Goal: Task Accomplishment & Management: Manage account settings

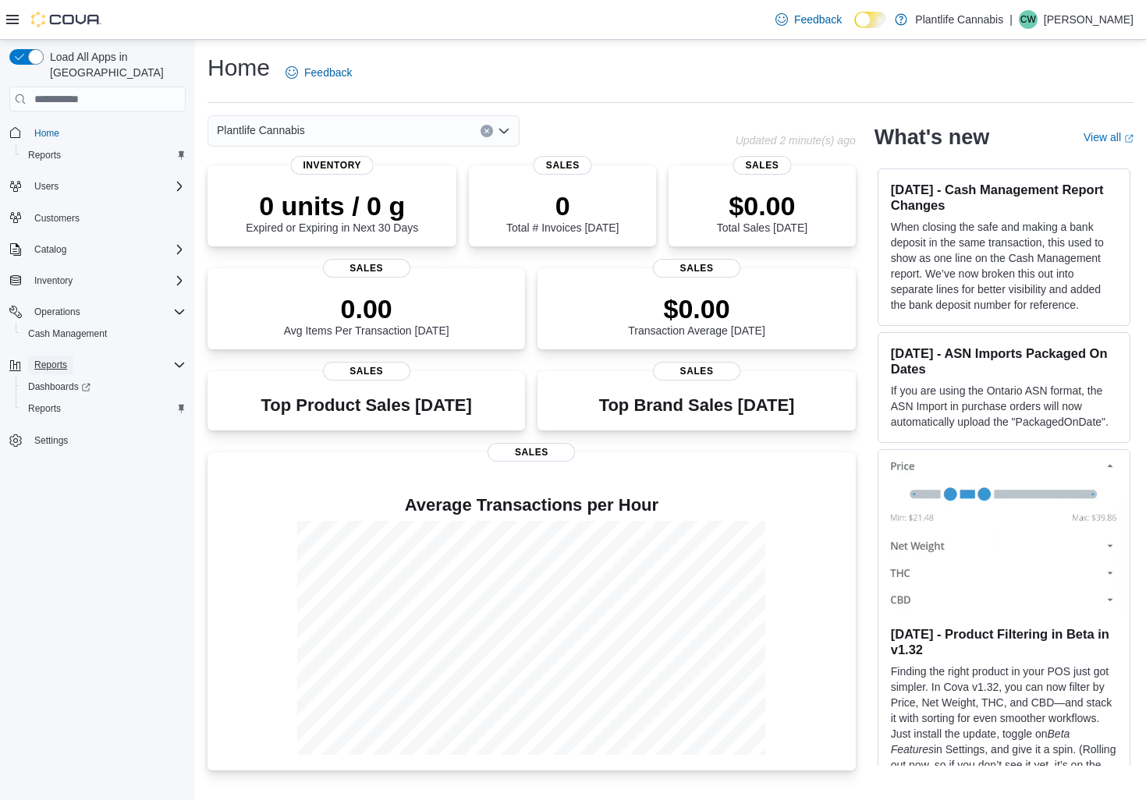
click at [52, 359] on span "Reports" at bounding box center [50, 365] width 33 height 12
click at [72, 356] on button "Reports" at bounding box center [50, 365] width 45 height 19
click at [48, 402] on span "Reports" at bounding box center [44, 408] width 33 height 19
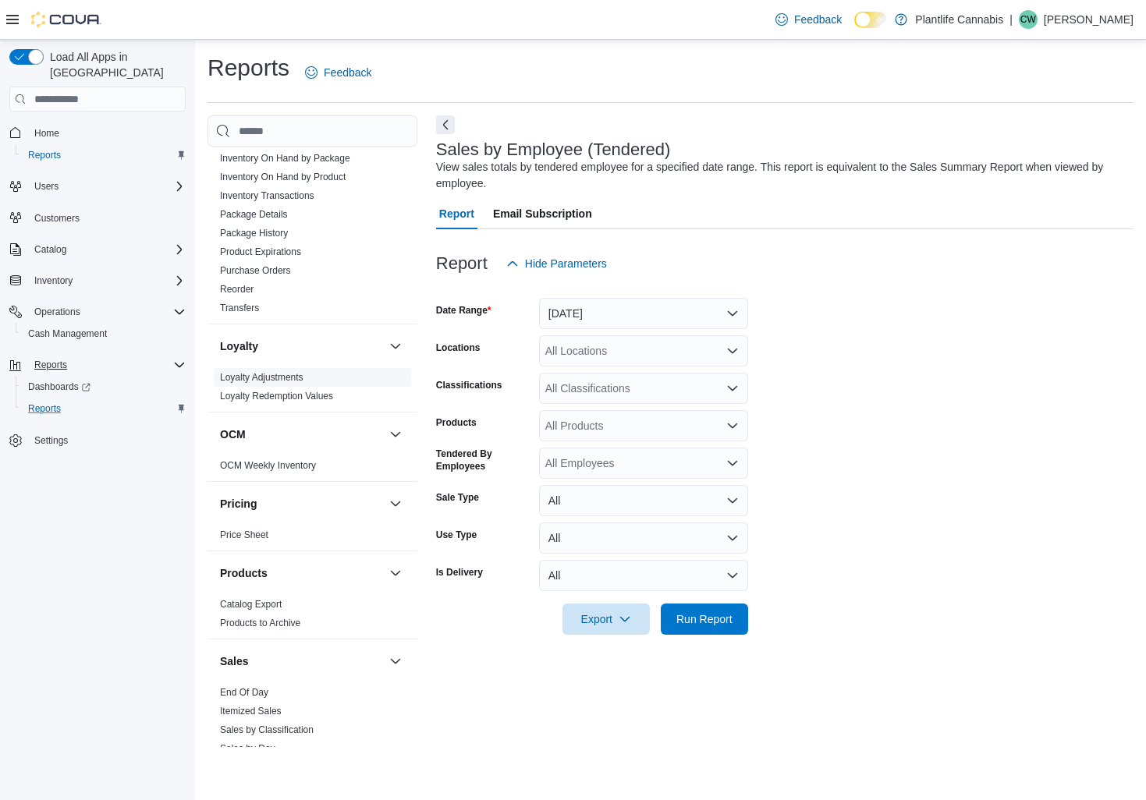
scroll to position [727, 0]
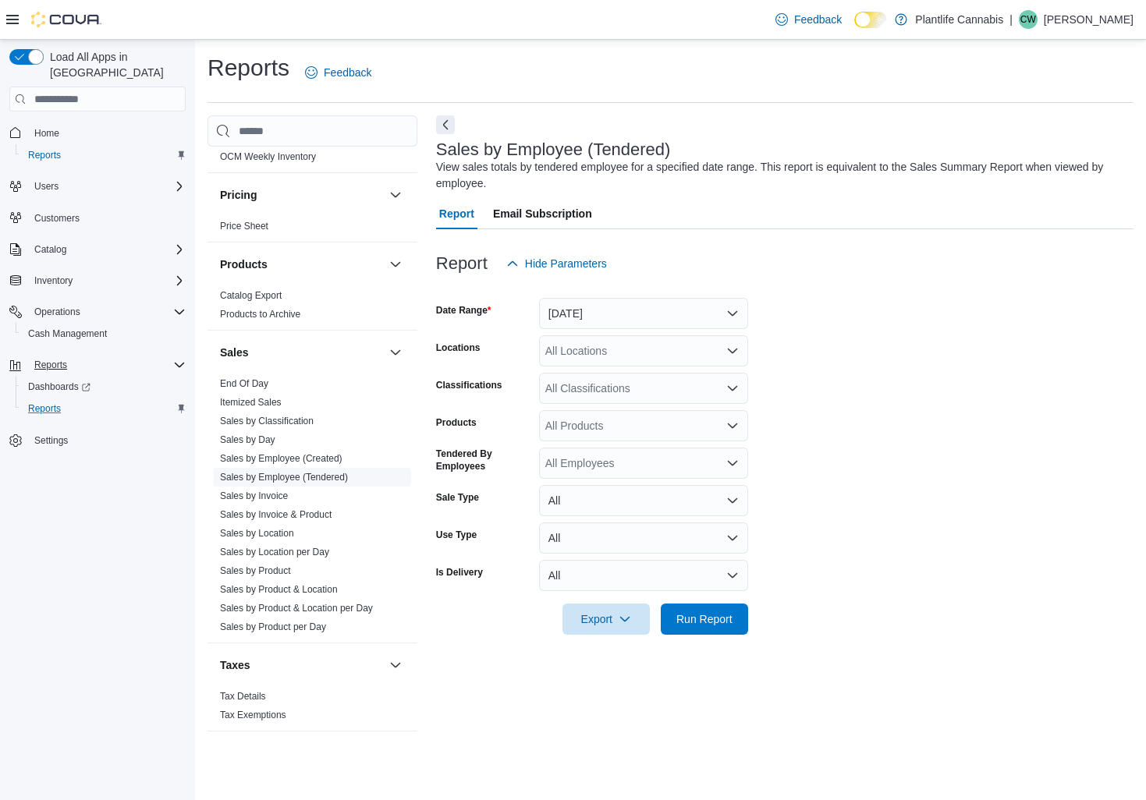
click at [293, 480] on link "Sales by Employee (Tendered)" at bounding box center [284, 477] width 128 height 11
click at [631, 308] on button "Yesterday" at bounding box center [643, 313] width 209 height 31
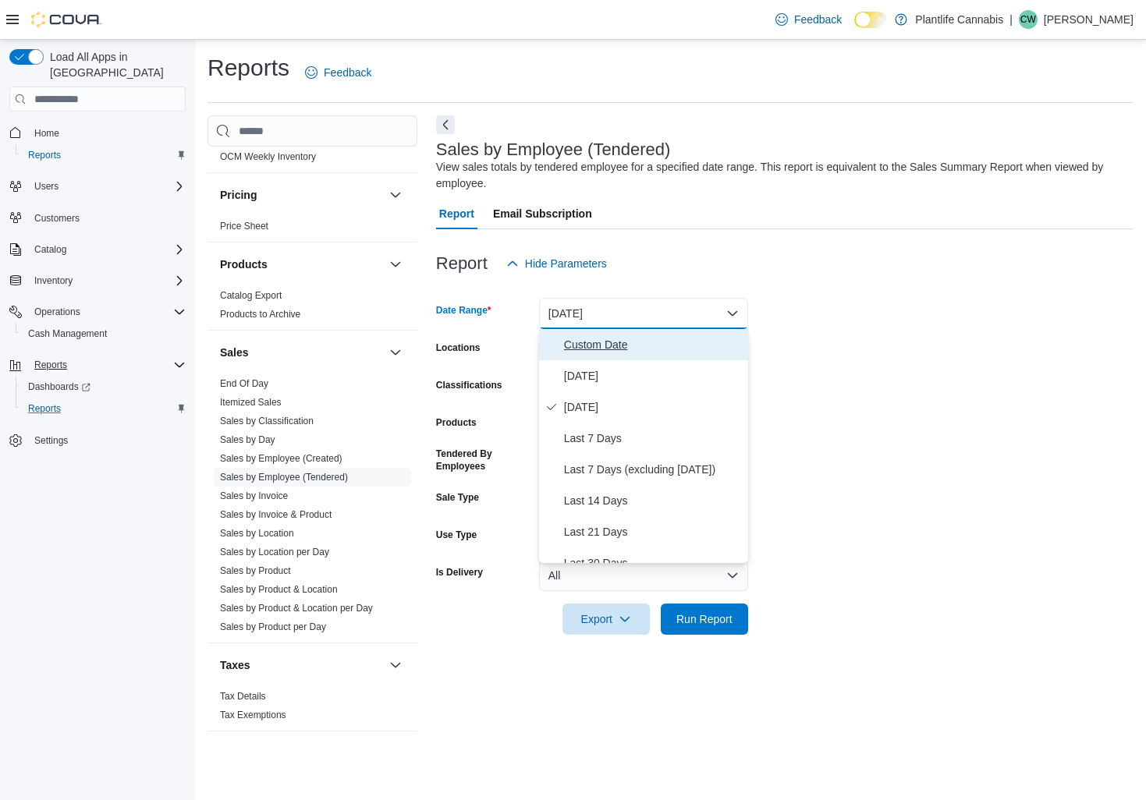
click at [585, 349] on span "Custom Date" at bounding box center [653, 344] width 178 height 19
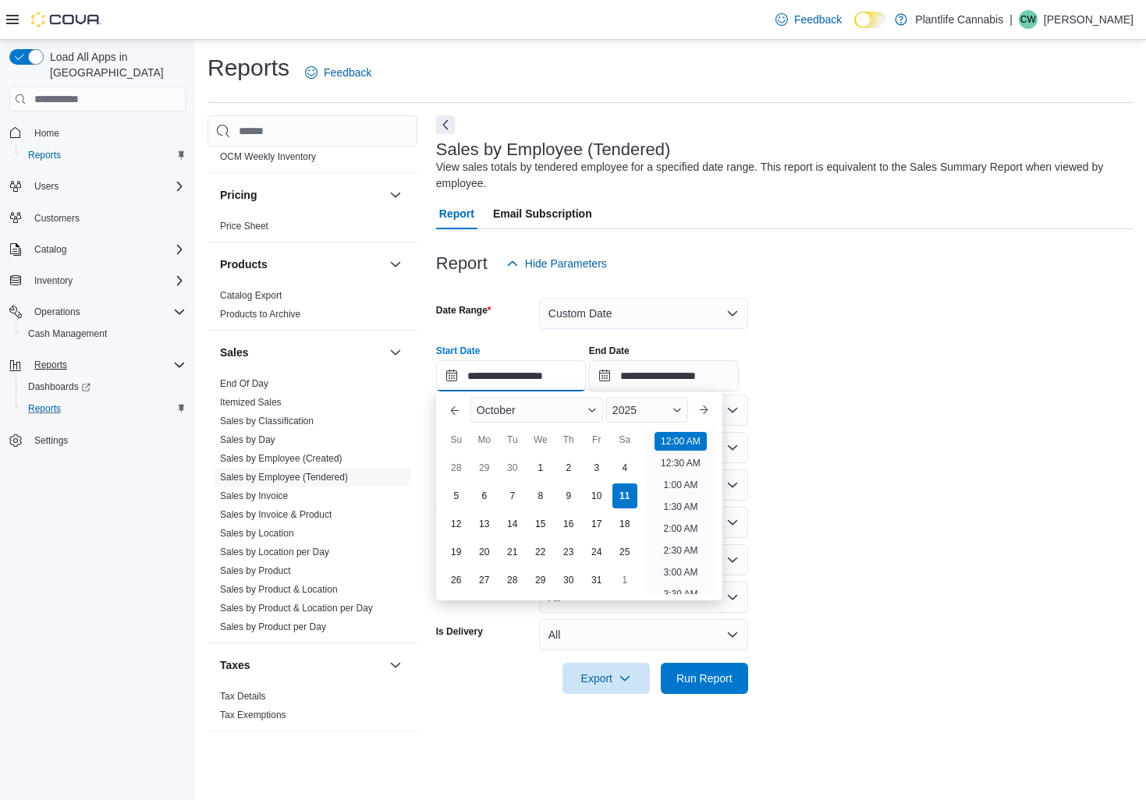
click at [503, 379] on input "**********" at bounding box center [511, 375] width 150 height 31
drag, startPoint x: 512, startPoint y: 496, endPoint x: 534, endPoint y: 468, distance: 35.6
click at [512, 496] on div "7" at bounding box center [512, 496] width 25 height 25
type input "**********"
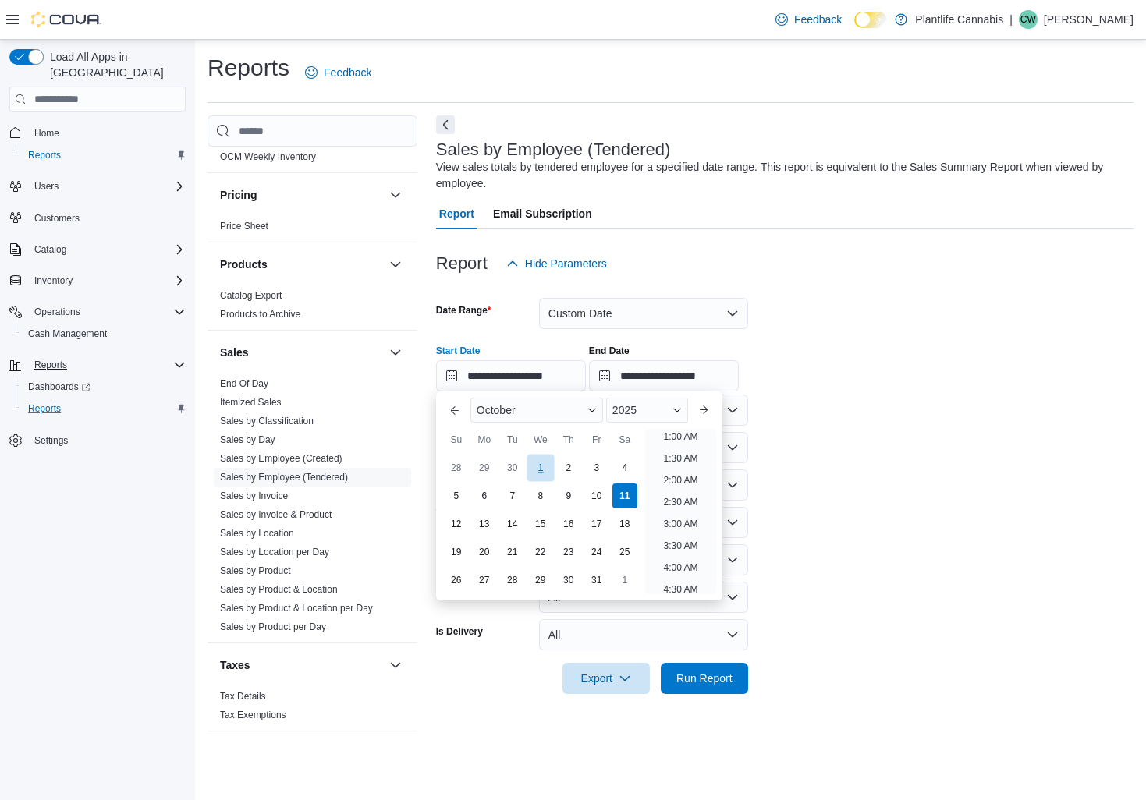
scroll to position [3, 0]
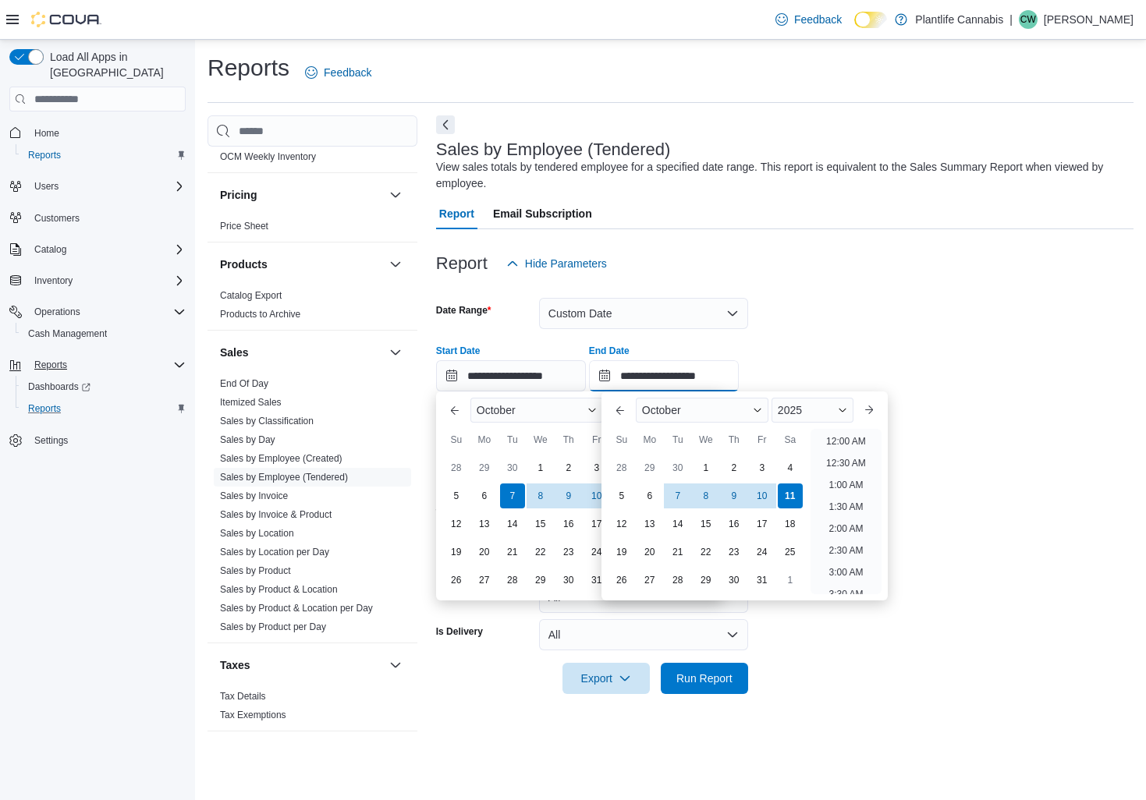
click at [704, 376] on input "**********" at bounding box center [664, 375] width 150 height 31
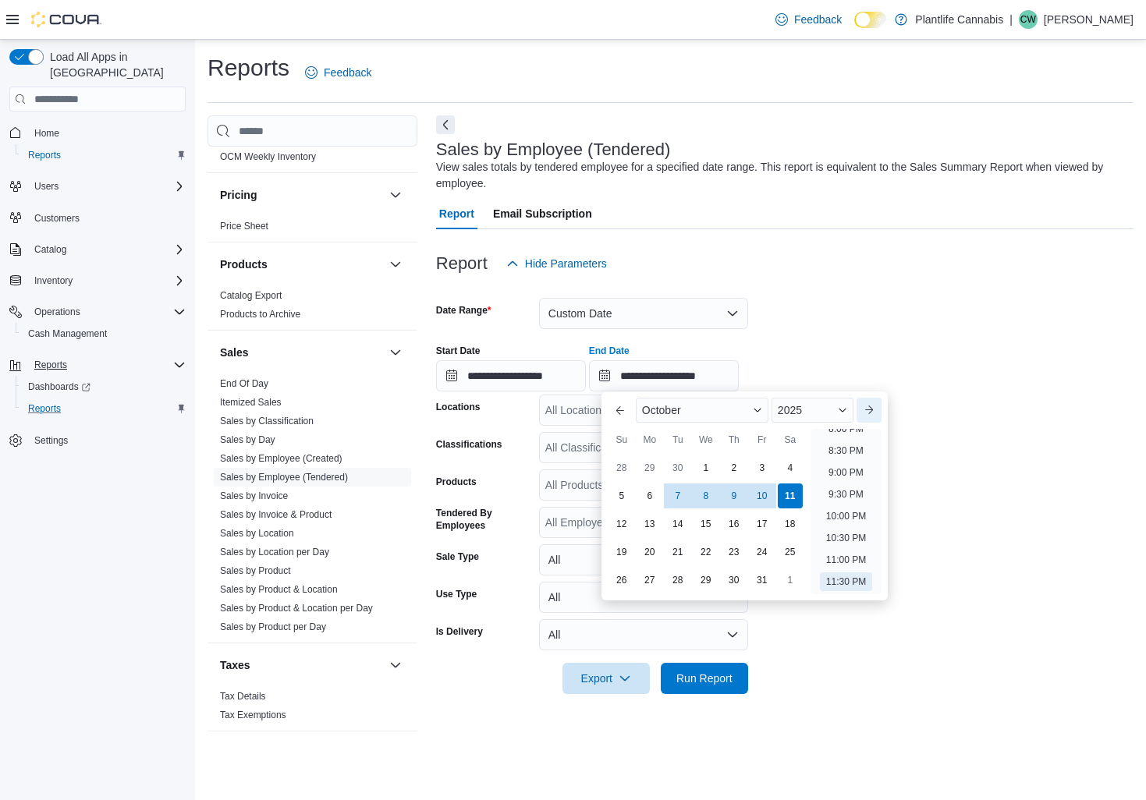
click at [877, 411] on button "Next month" at bounding box center [868, 410] width 25 height 25
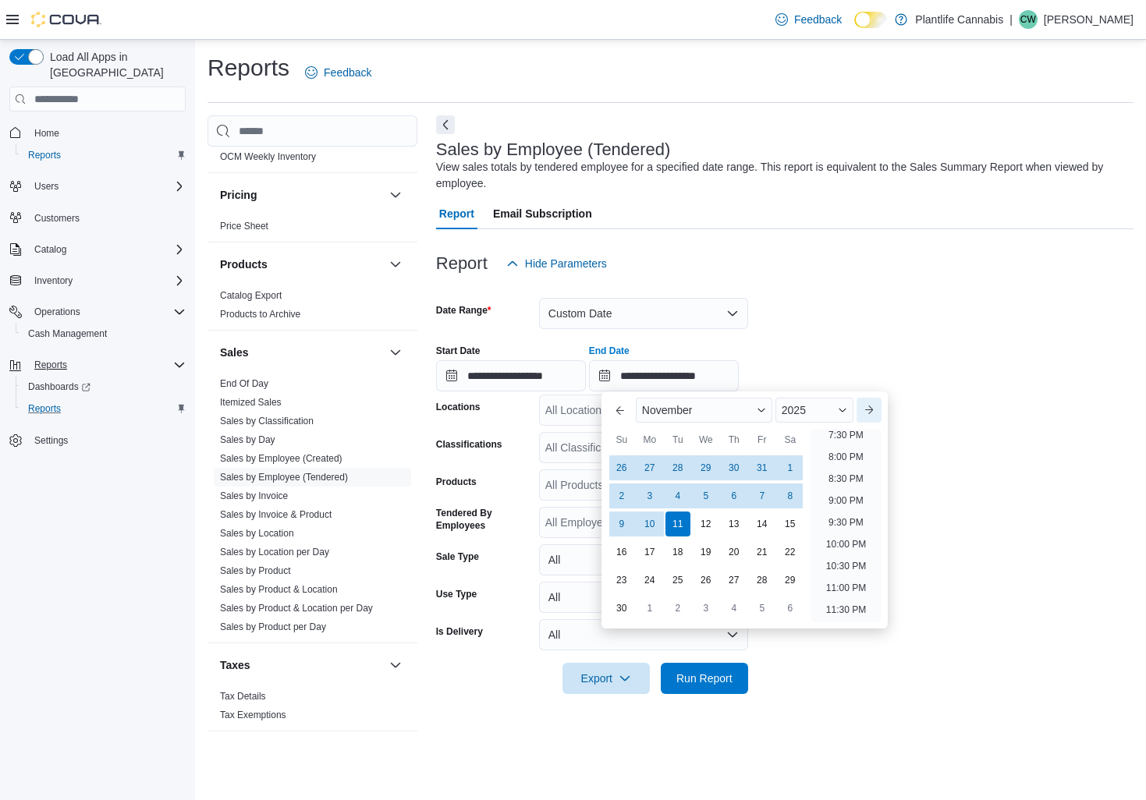
scroll to position [858, 0]
click at [647, 498] on div "3" at bounding box center [649, 496] width 27 height 27
click at [914, 304] on form "**********" at bounding box center [784, 486] width 697 height 415
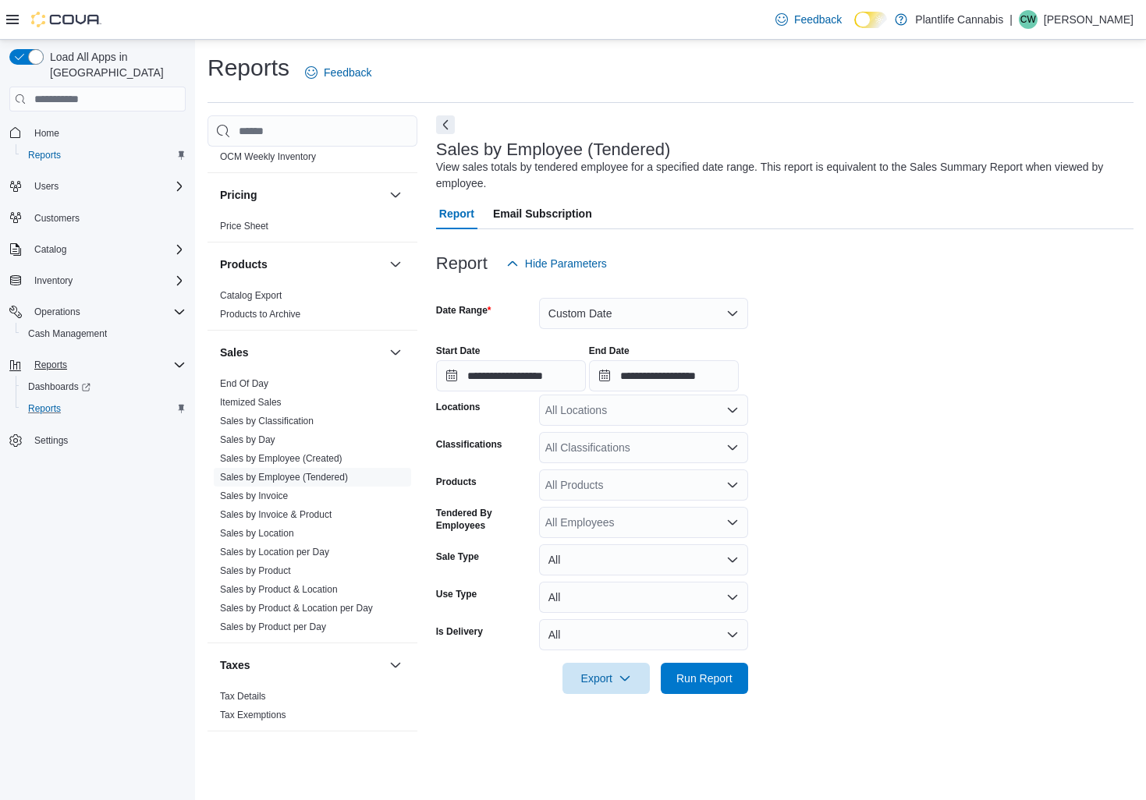
click at [645, 413] on div "All Locations" at bounding box center [643, 410] width 209 height 31
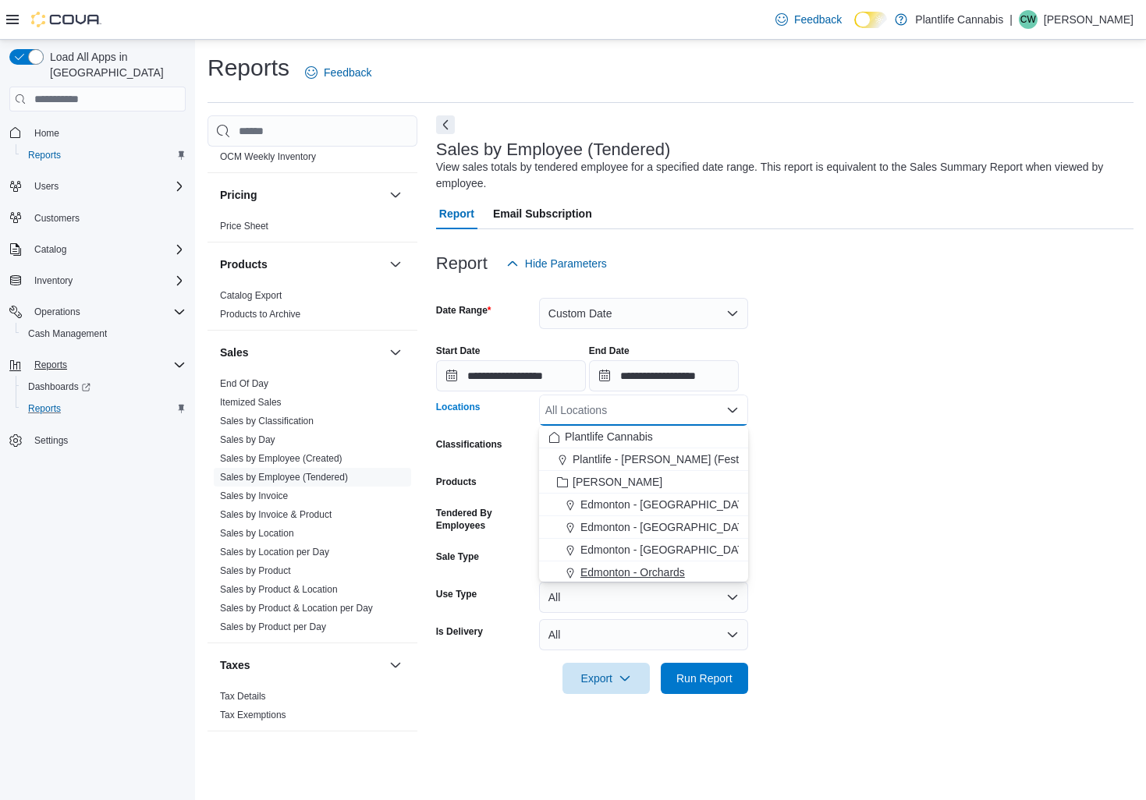
click at [661, 572] on span "Edmonton - Orchards" at bounding box center [632, 573] width 105 height 16
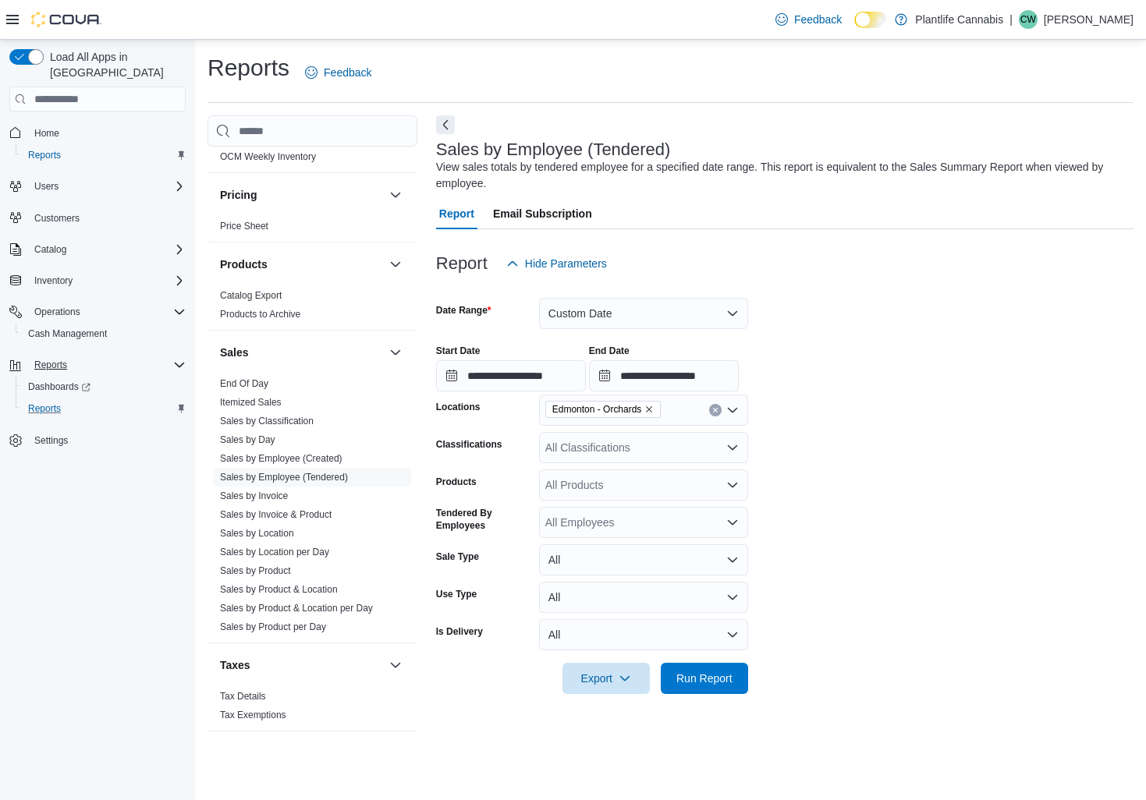
drag, startPoint x: 924, startPoint y: 388, endPoint x: 899, endPoint y: 578, distance: 191.2
click at [924, 388] on div "**********" at bounding box center [784, 361] width 697 height 59
click at [728, 678] on span "Run Report" at bounding box center [704, 678] width 56 height 16
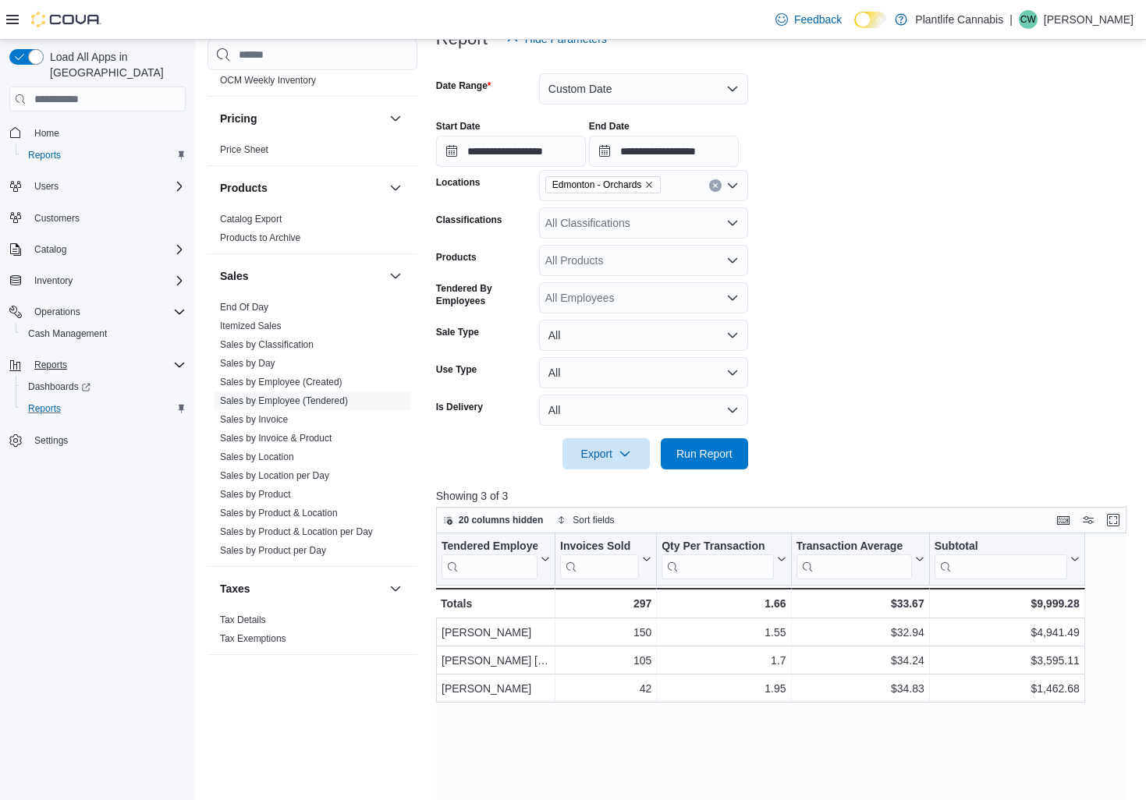
scroll to position [226, 0]
click at [666, 228] on div "All Classifications" at bounding box center [643, 221] width 209 height 31
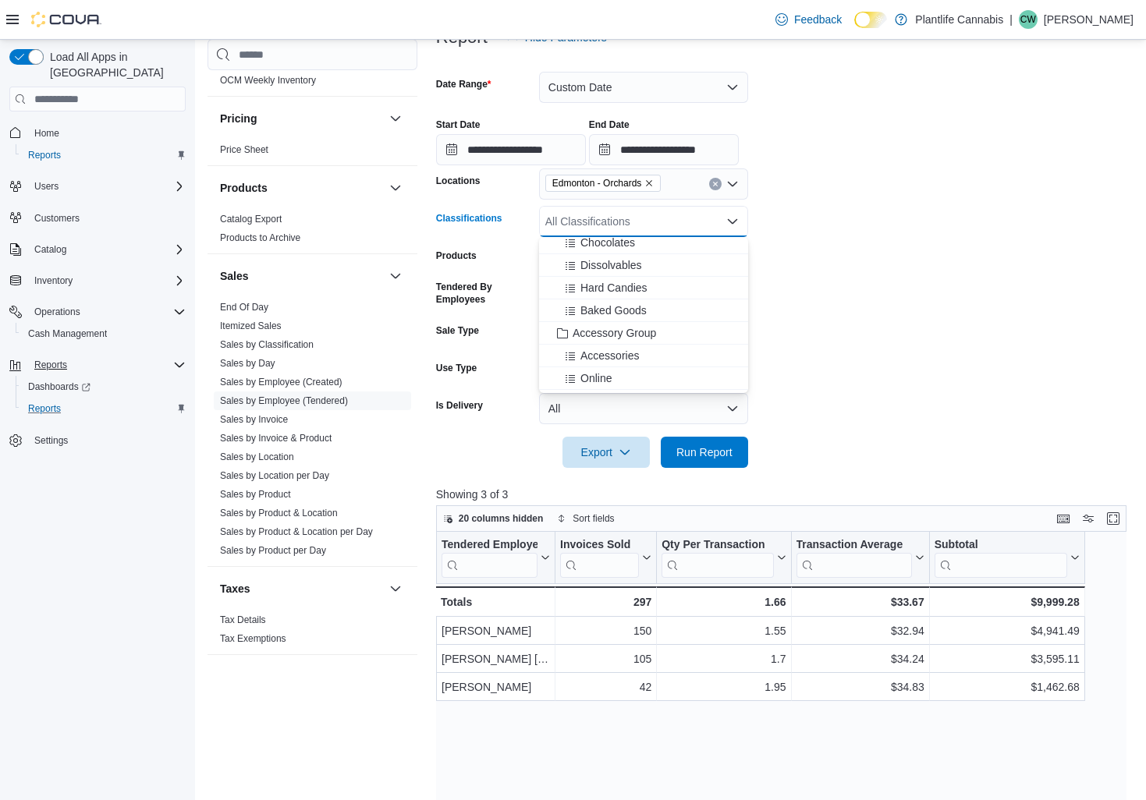
scroll to position [142, 0]
click at [645, 337] on span "Accessory Group" at bounding box center [614, 333] width 83 height 16
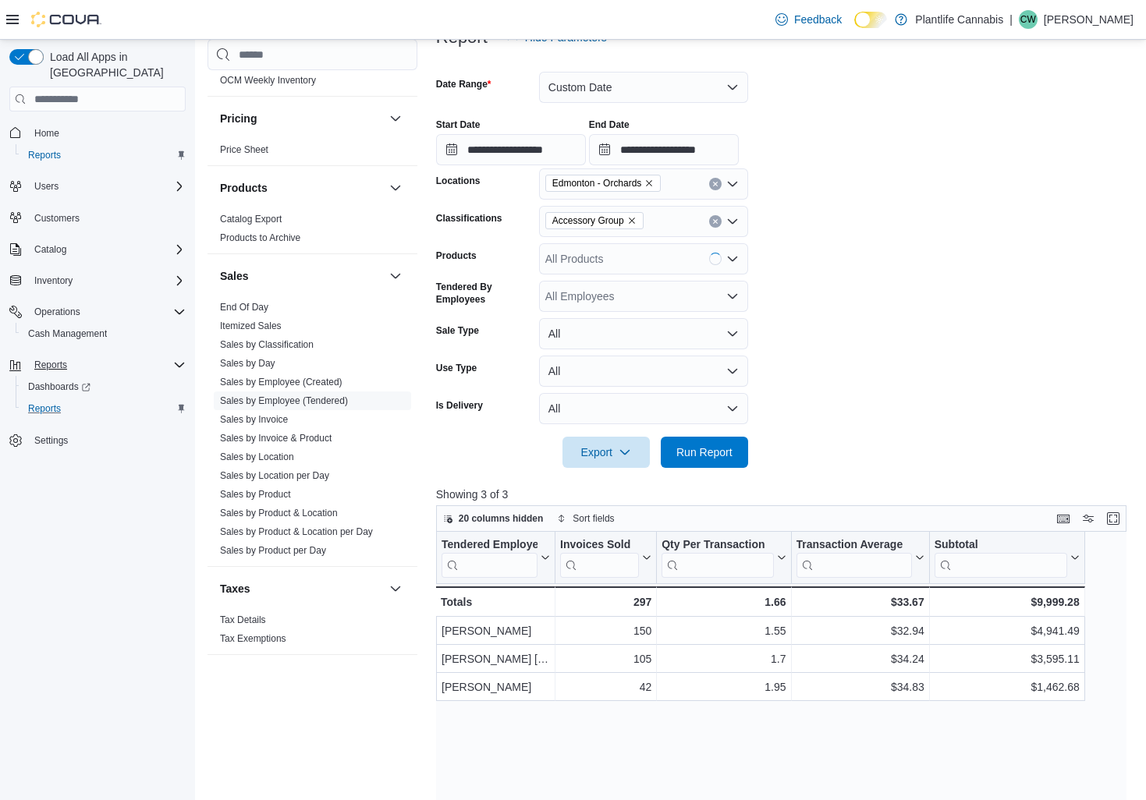
click at [888, 339] on form "**********" at bounding box center [784, 260] width 697 height 415
click at [723, 445] on span "Run Report" at bounding box center [704, 452] width 56 height 16
click at [713, 223] on icon "Clear input" at bounding box center [715, 222] width 4 height 4
click at [839, 222] on form "**********" at bounding box center [784, 260] width 697 height 415
click at [696, 150] on input "**********" at bounding box center [664, 149] width 150 height 31
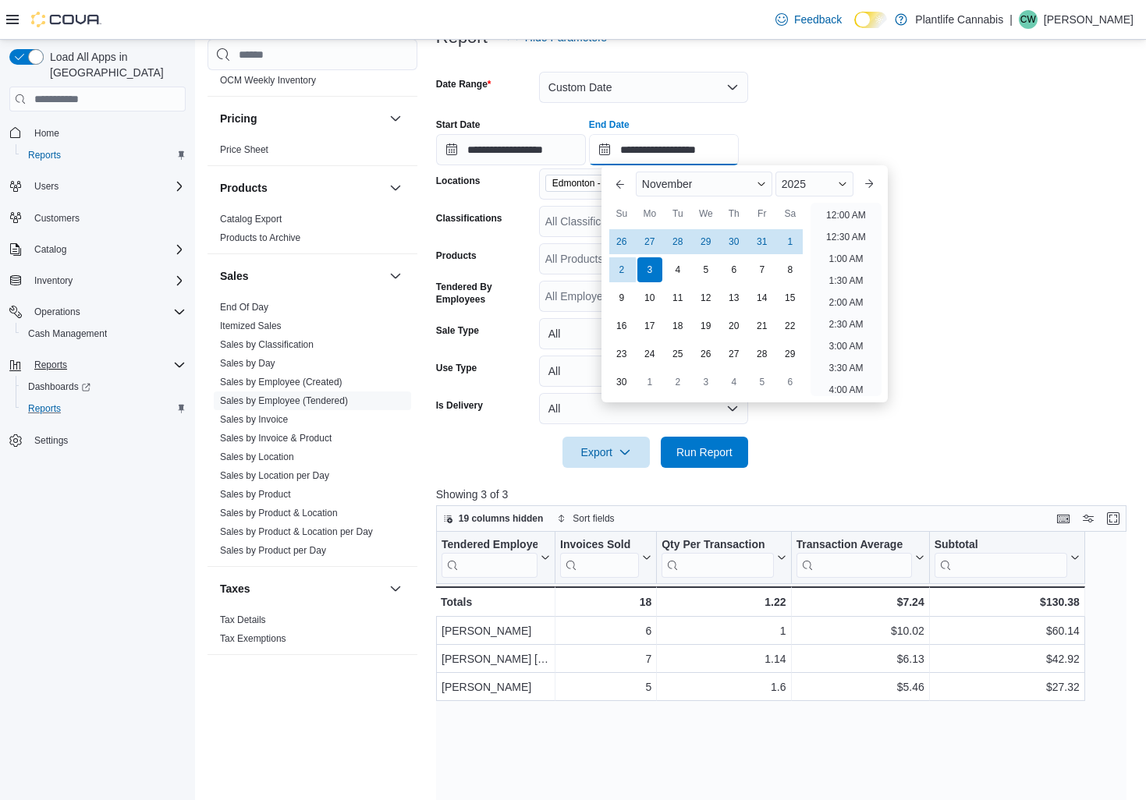
scroll to position [858, 0]
click at [737, 300] on div "13" at bounding box center [733, 298] width 27 height 27
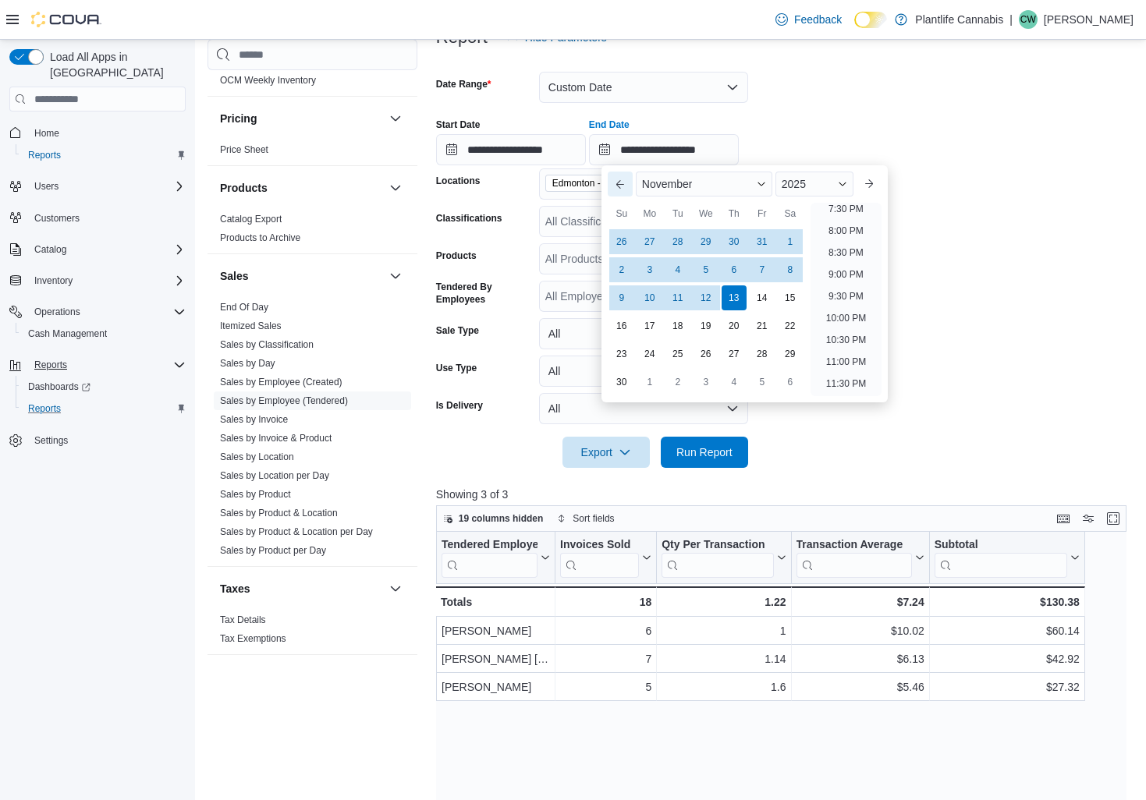
click at [617, 187] on button "Previous Month" at bounding box center [620, 184] width 25 height 25
type input "**********"
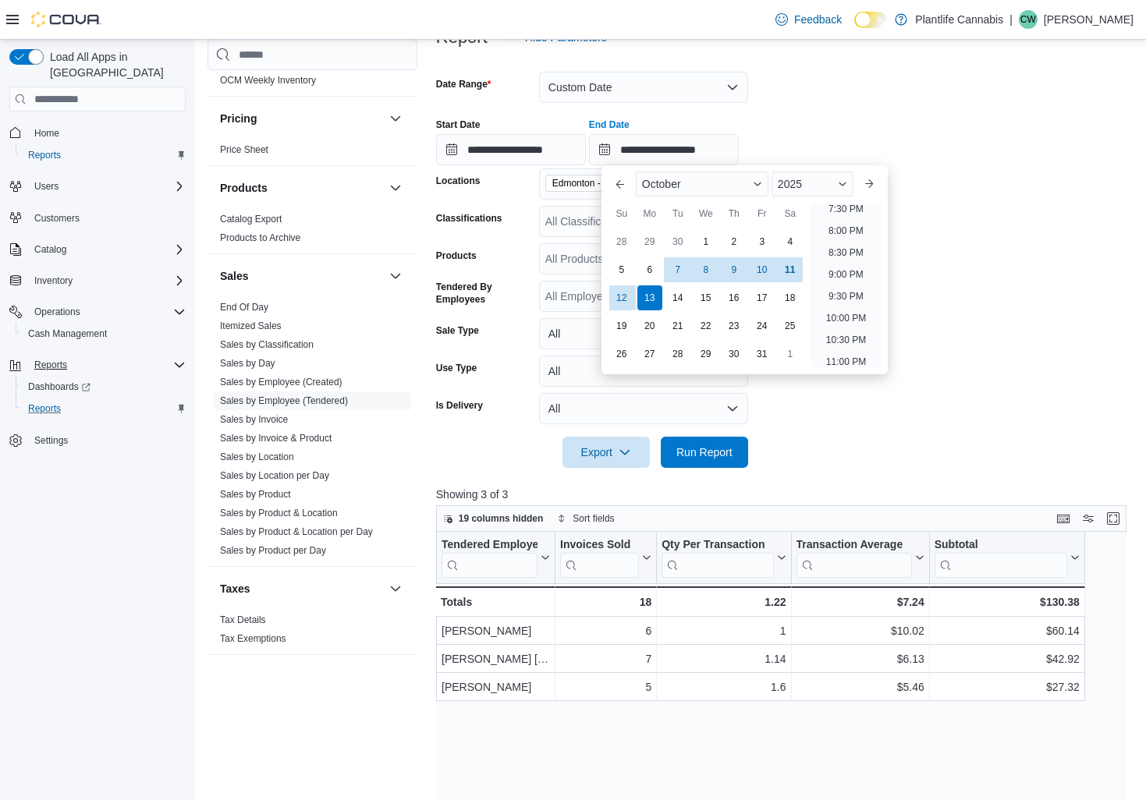
click at [837, 125] on div "**********" at bounding box center [784, 135] width 697 height 59
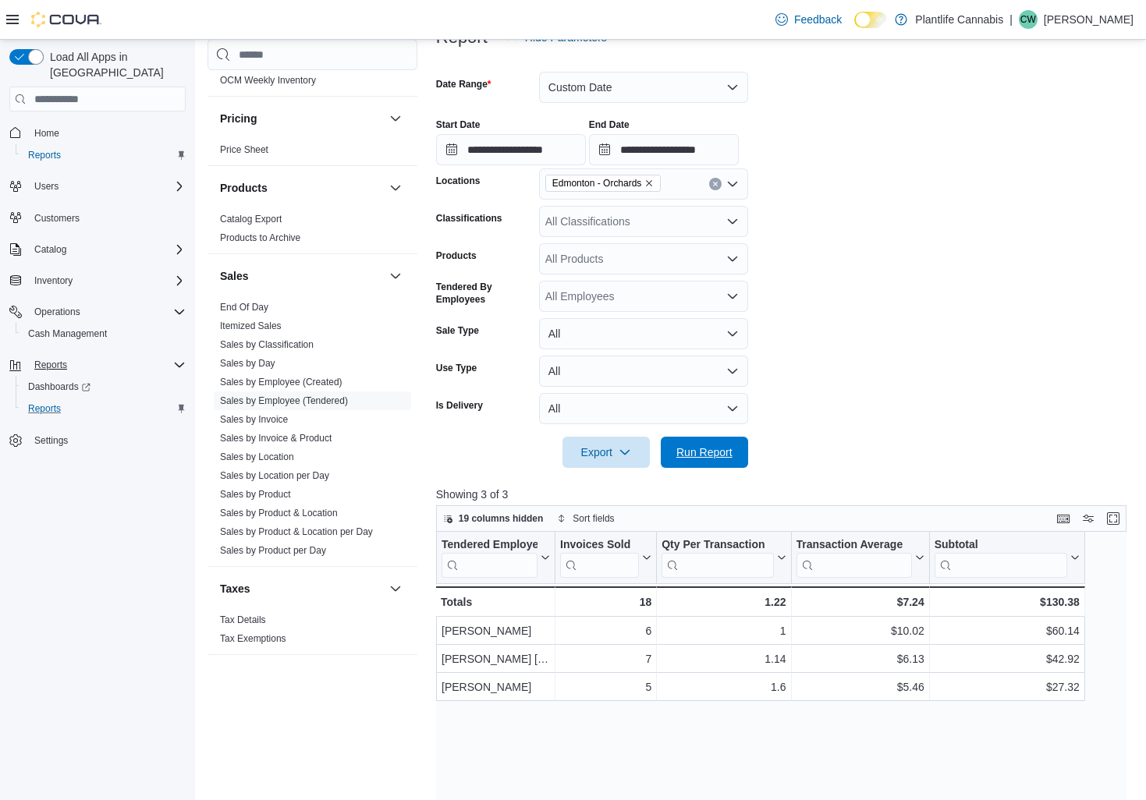
drag, startPoint x: 698, startPoint y: 452, endPoint x: 739, endPoint y: 433, distance: 44.7
click at [698, 451] on span "Run Report" at bounding box center [704, 453] width 56 height 16
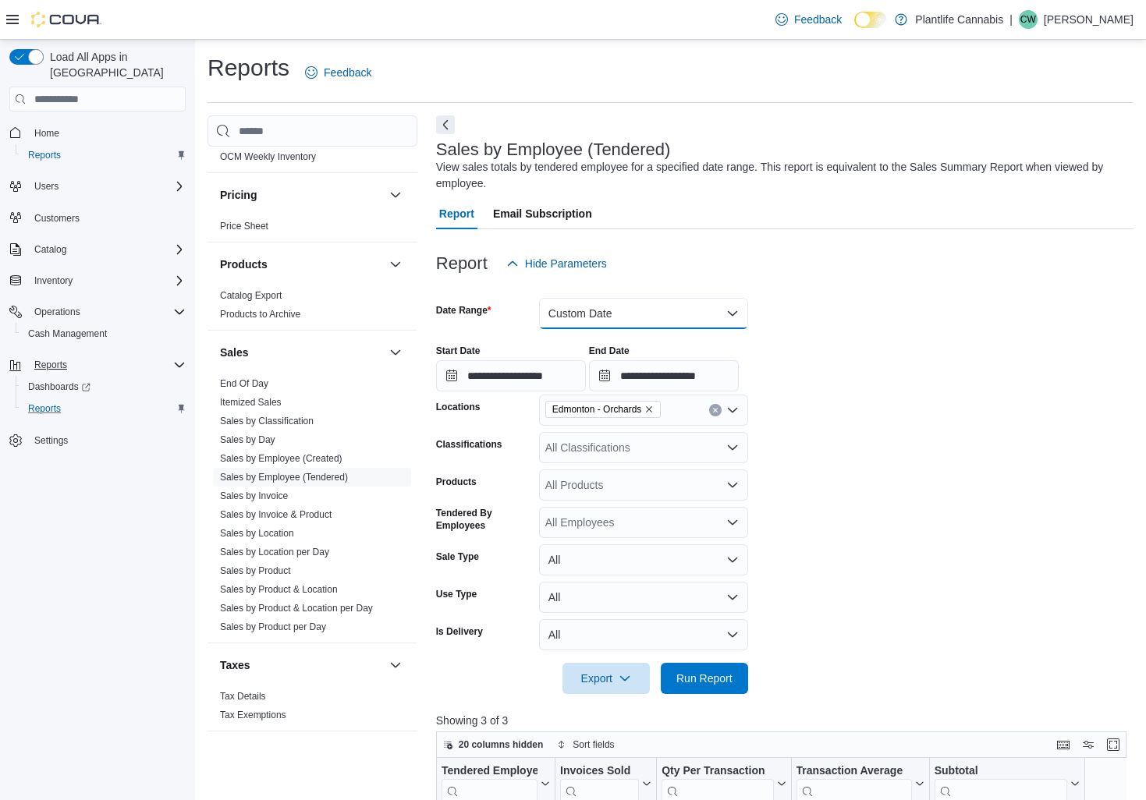
click at [654, 314] on button "Custom Date" at bounding box center [643, 313] width 209 height 31
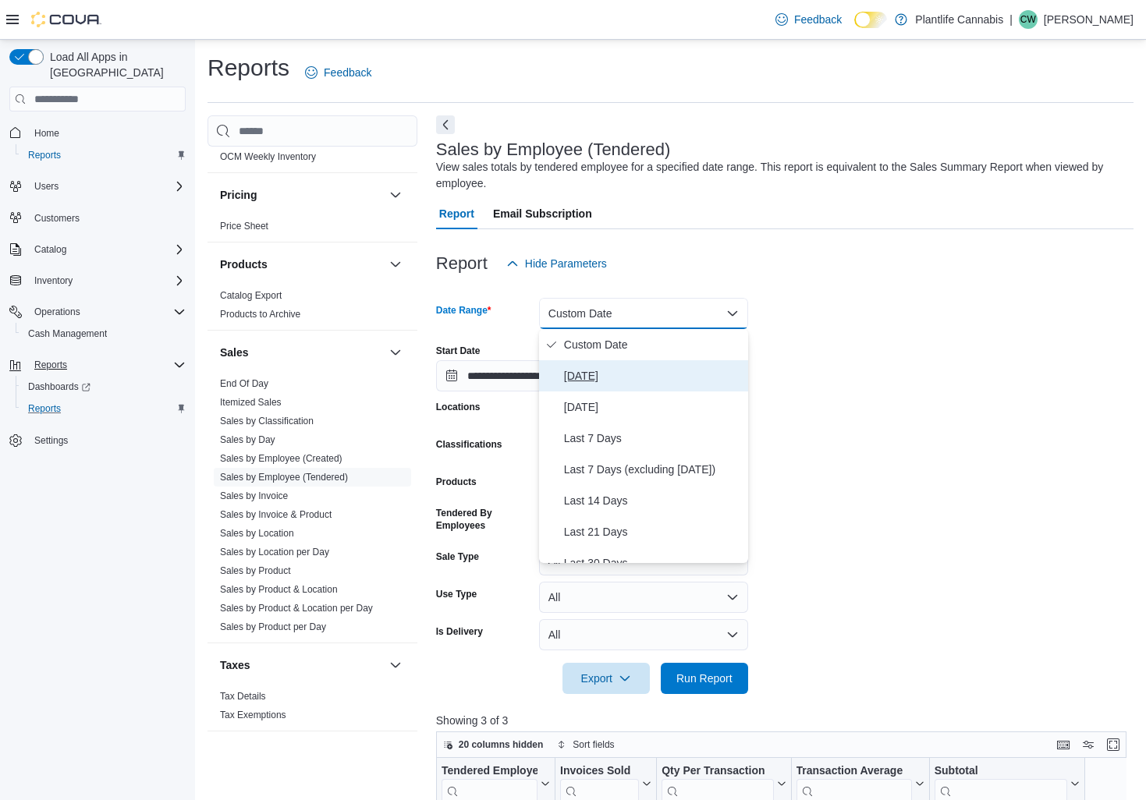
drag, startPoint x: 601, startPoint y: 374, endPoint x: 622, endPoint y: 366, distance: 23.2
click at [601, 374] on span "Today" at bounding box center [653, 376] width 178 height 19
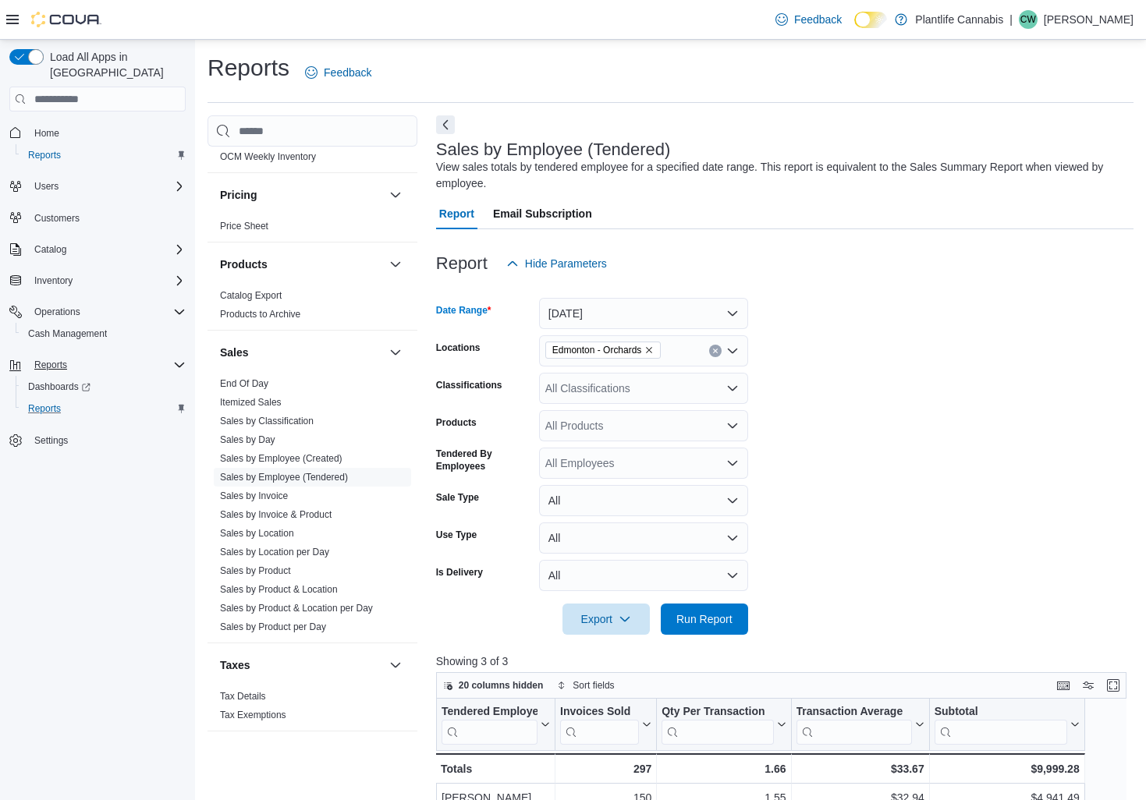
click at [910, 321] on form "Date Range Today Locations Edmonton - Orchards Classifications All Classificati…" at bounding box center [784, 457] width 697 height 356
click at [690, 622] on span "Run Report" at bounding box center [704, 619] width 56 height 16
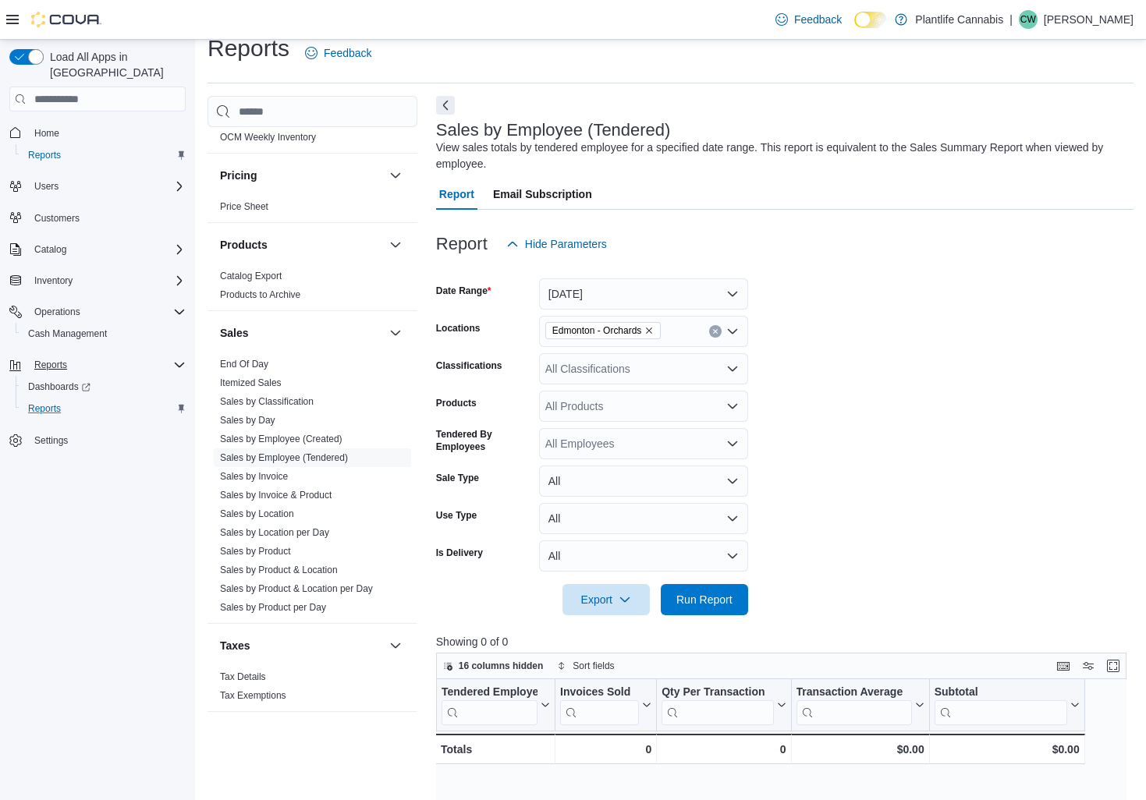
scroll to position [26, 0]
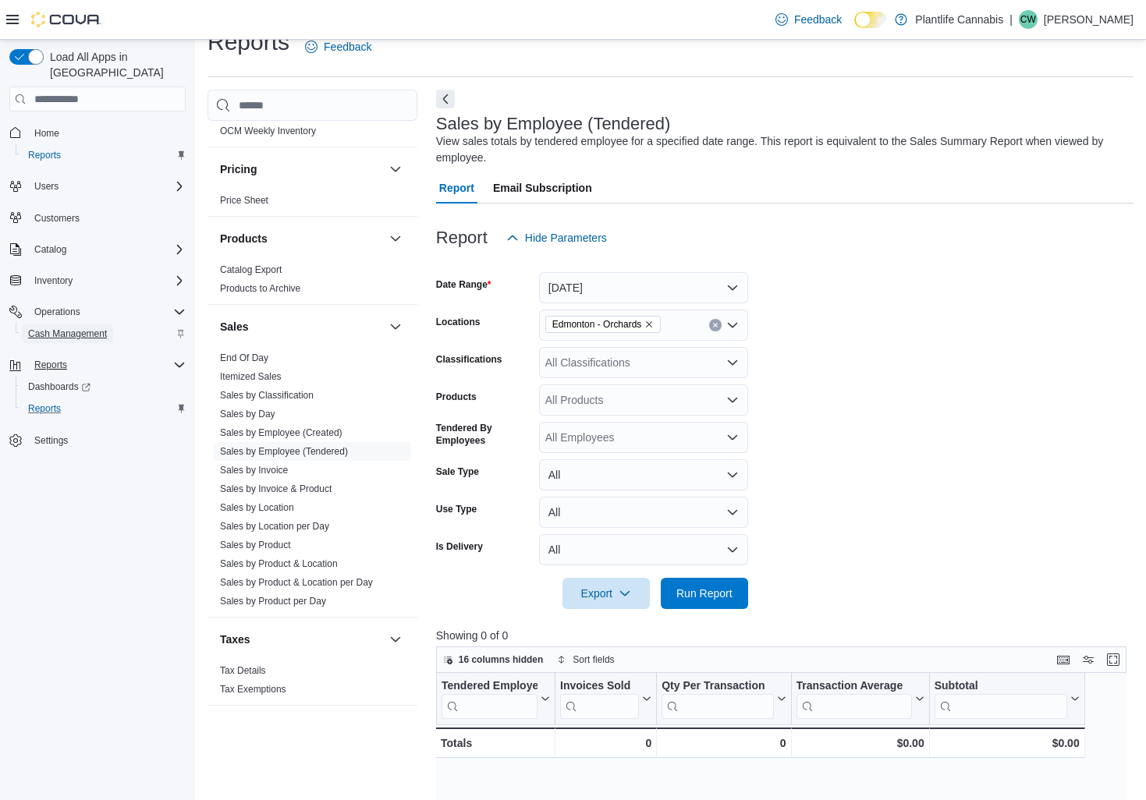
click at [56, 328] on span "Cash Management" at bounding box center [67, 334] width 79 height 12
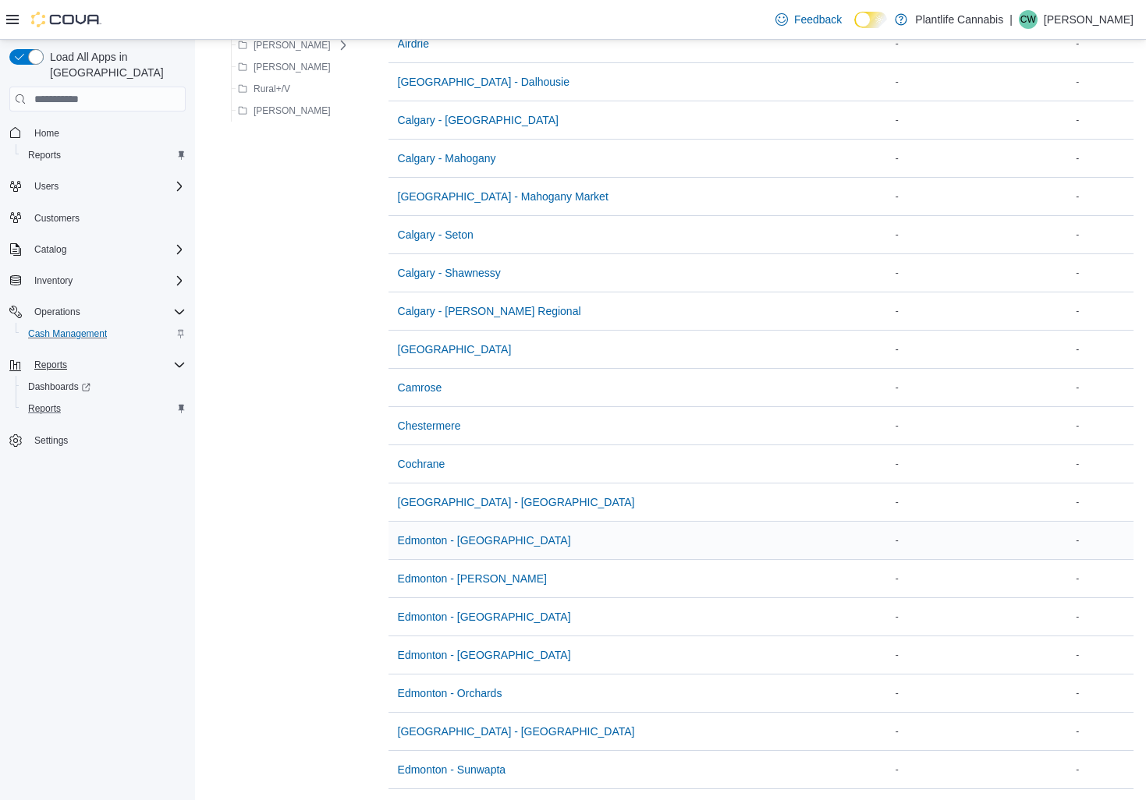
scroll to position [197, 0]
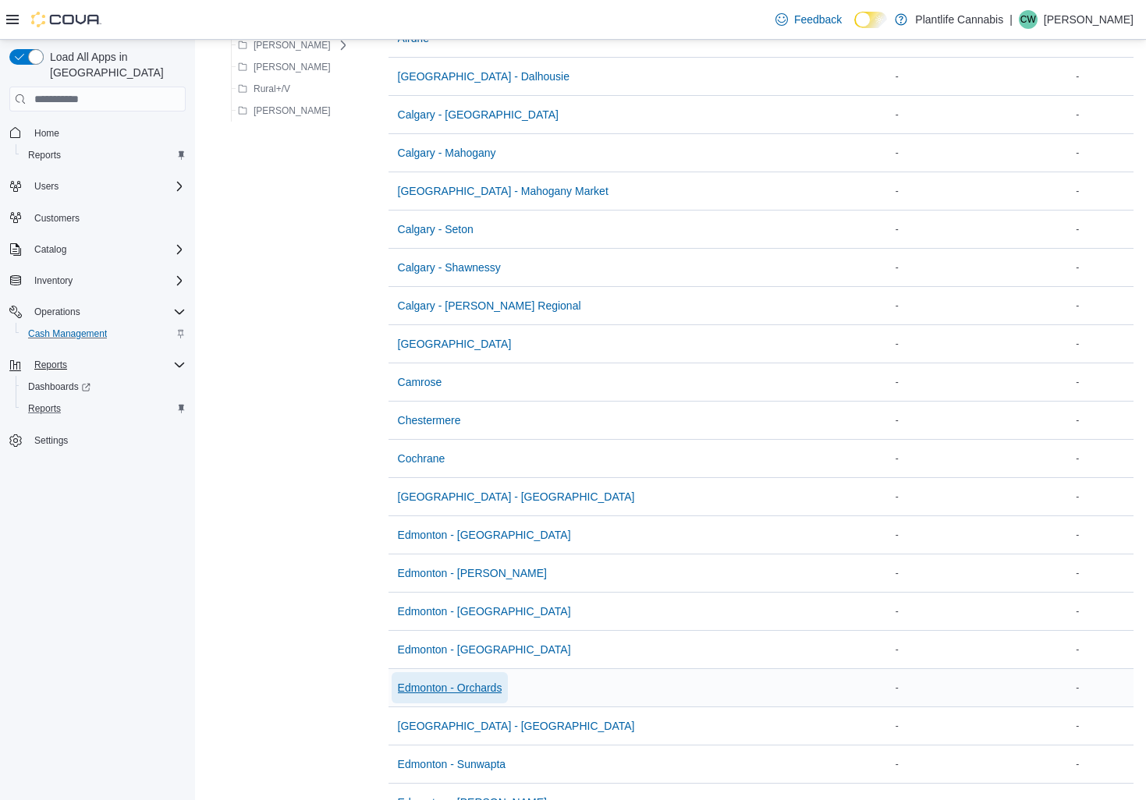
click at [476, 690] on span "Edmonton - Orchards" at bounding box center [450, 688] width 105 height 16
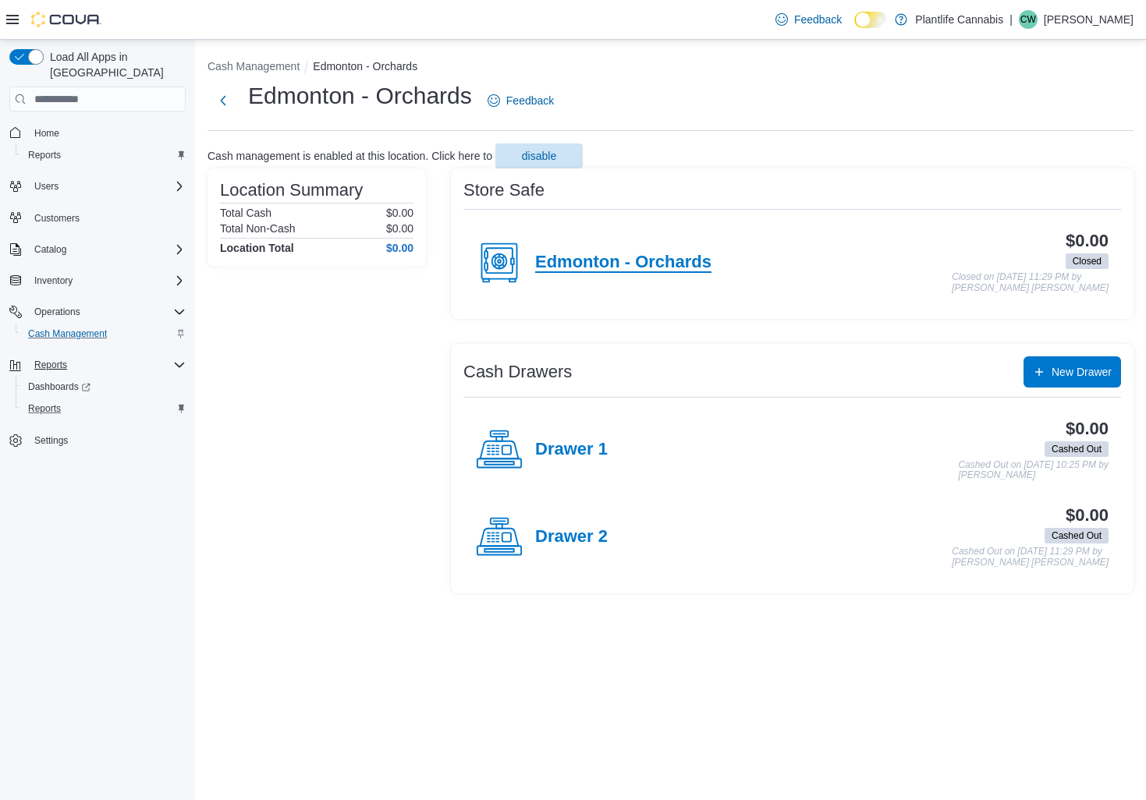
click at [614, 262] on h4 "Edmonton - Orchards" at bounding box center [623, 263] width 176 height 20
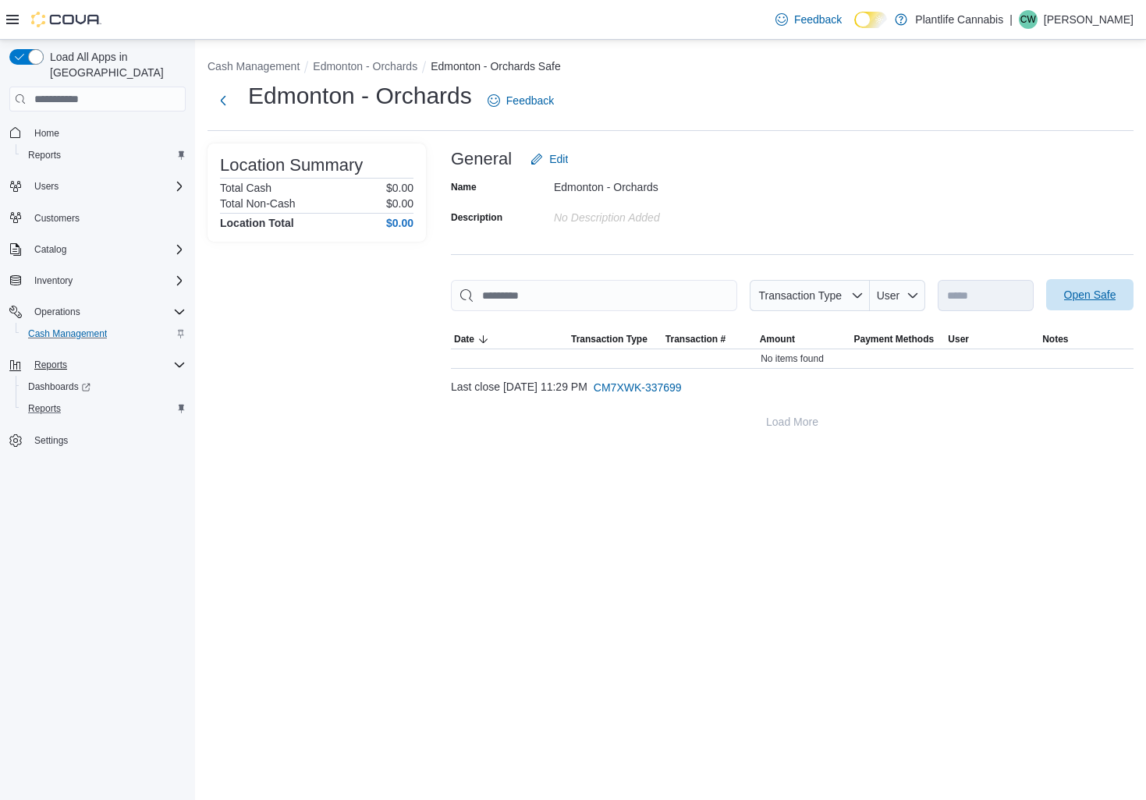
click at [1060, 293] on span "Open Safe" at bounding box center [1089, 294] width 69 height 31
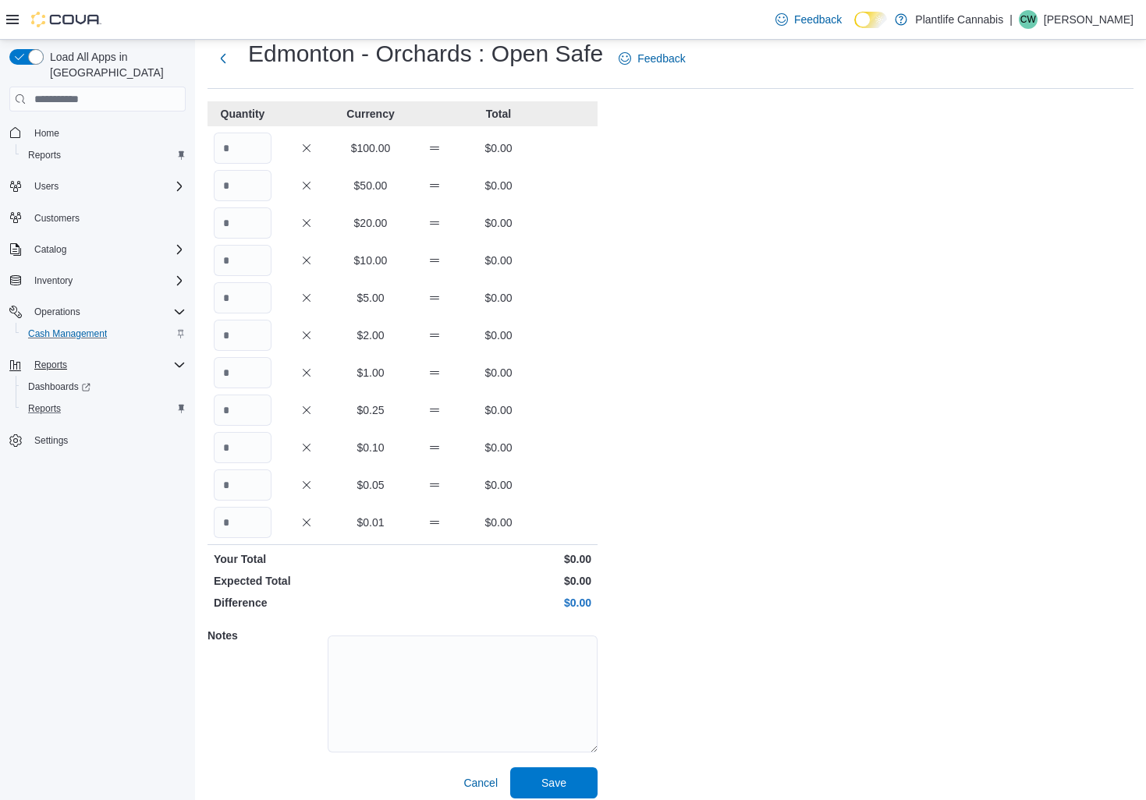
scroll to position [53, 0]
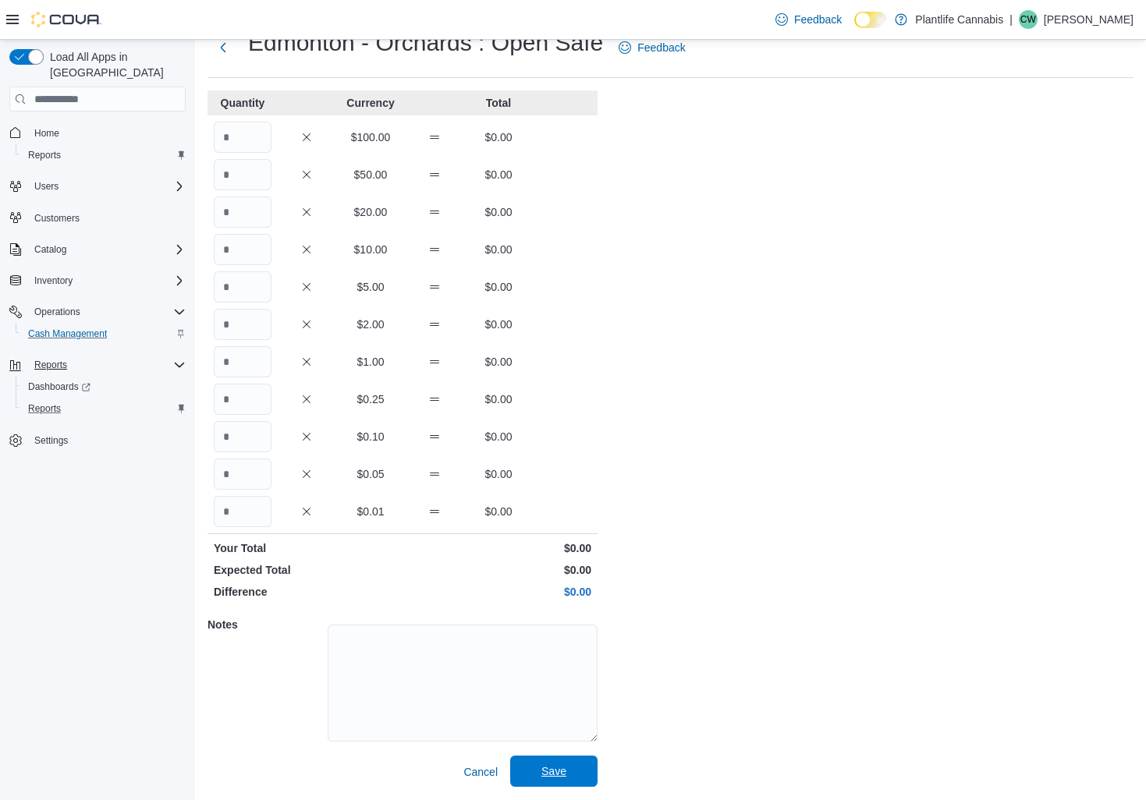
click at [551, 766] on span "Save" at bounding box center [553, 772] width 25 height 16
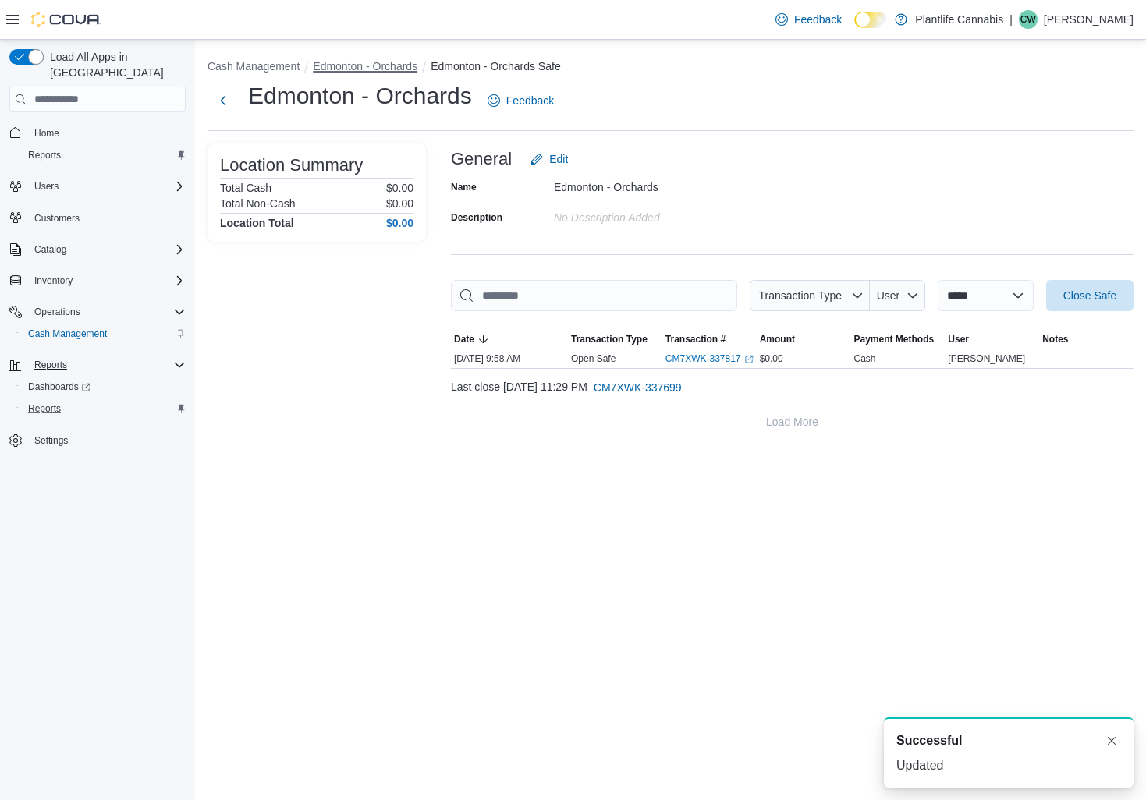
click at [381, 60] on button "Edmonton - Orchards" at bounding box center [365, 66] width 105 height 12
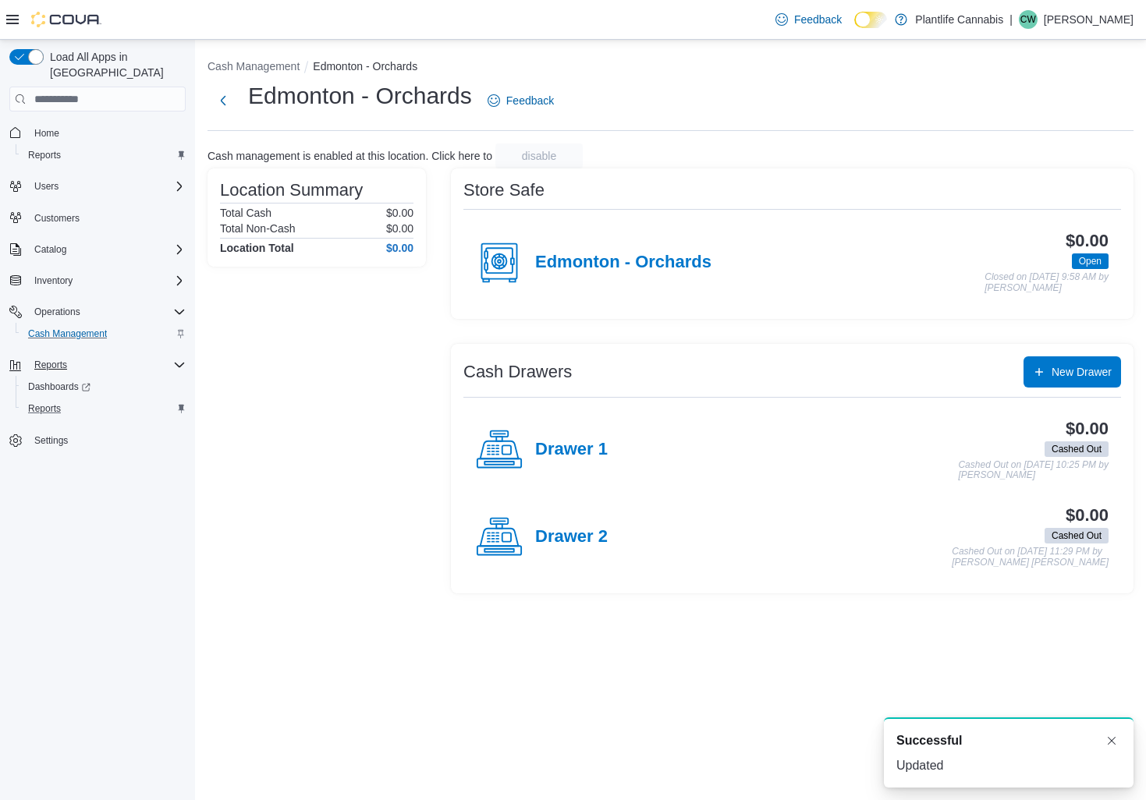
drag, startPoint x: 573, startPoint y: 445, endPoint x: 587, endPoint y: 440, distance: 15.8
click at [573, 445] on h4 "Drawer 1" at bounding box center [571, 450] width 73 height 20
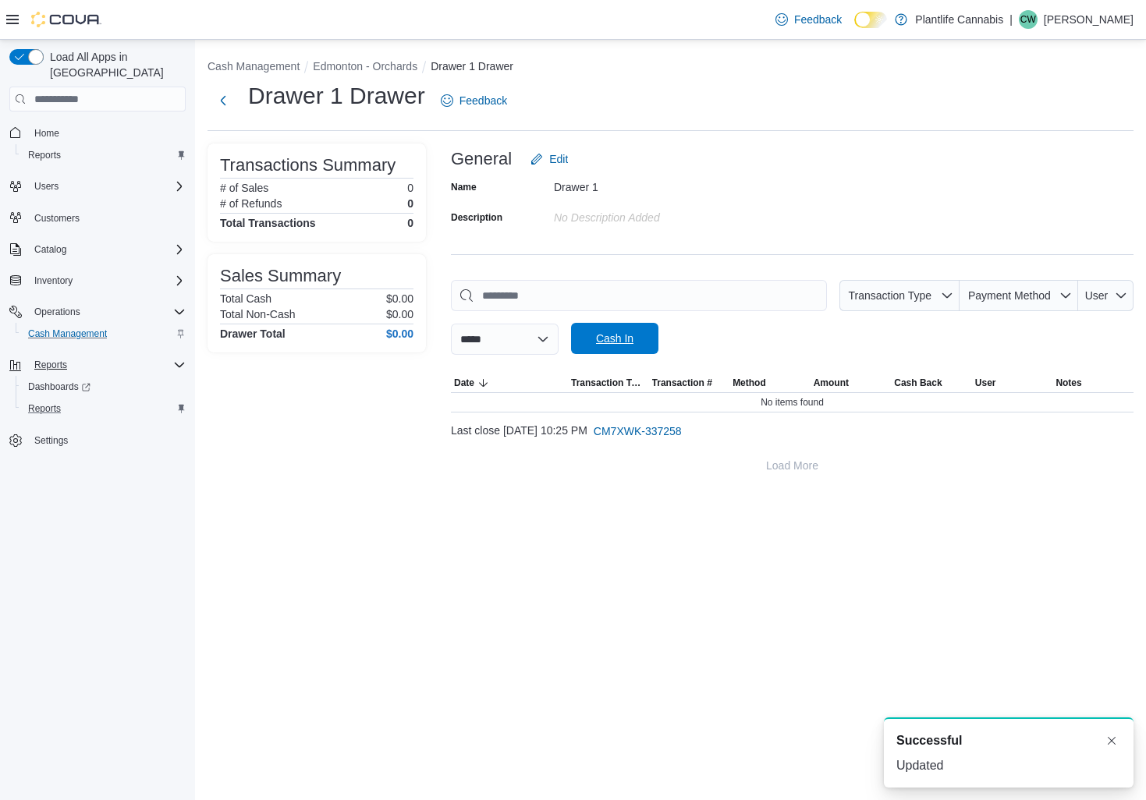
click at [633, 343] on span "Cash In" at bounding box center [614, 339] width 37 height 16
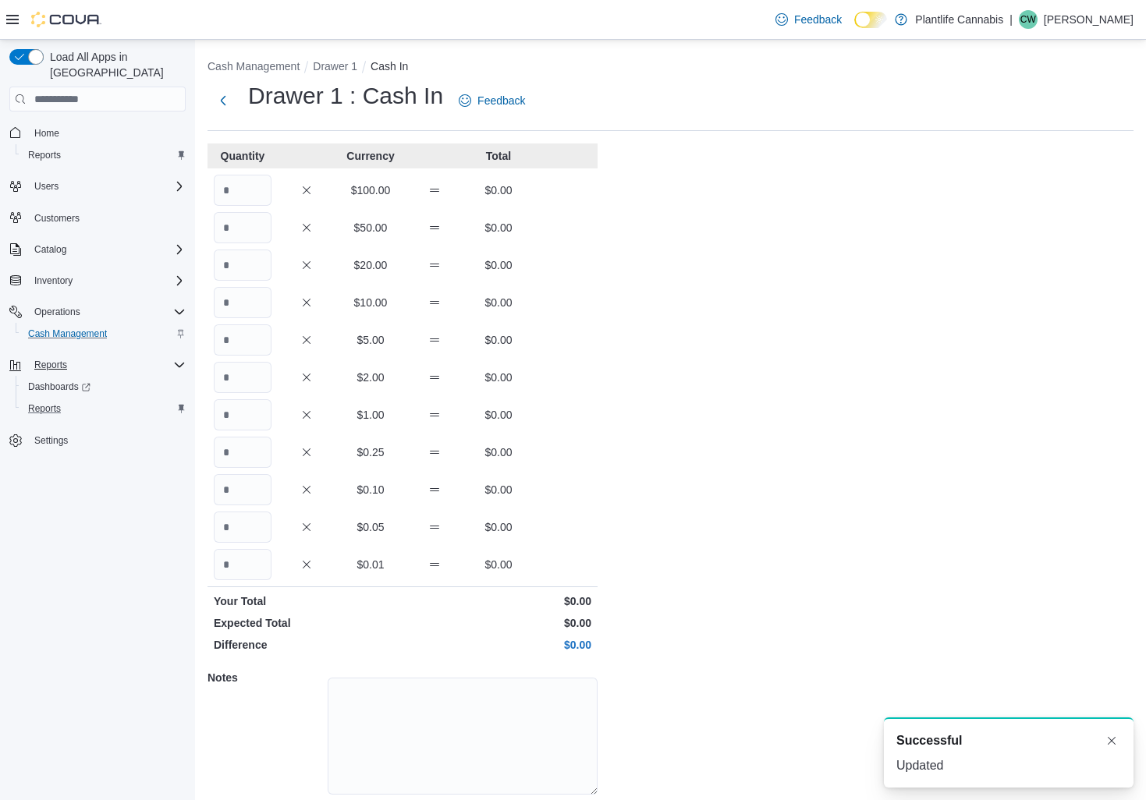
scroll to position [53, 0]
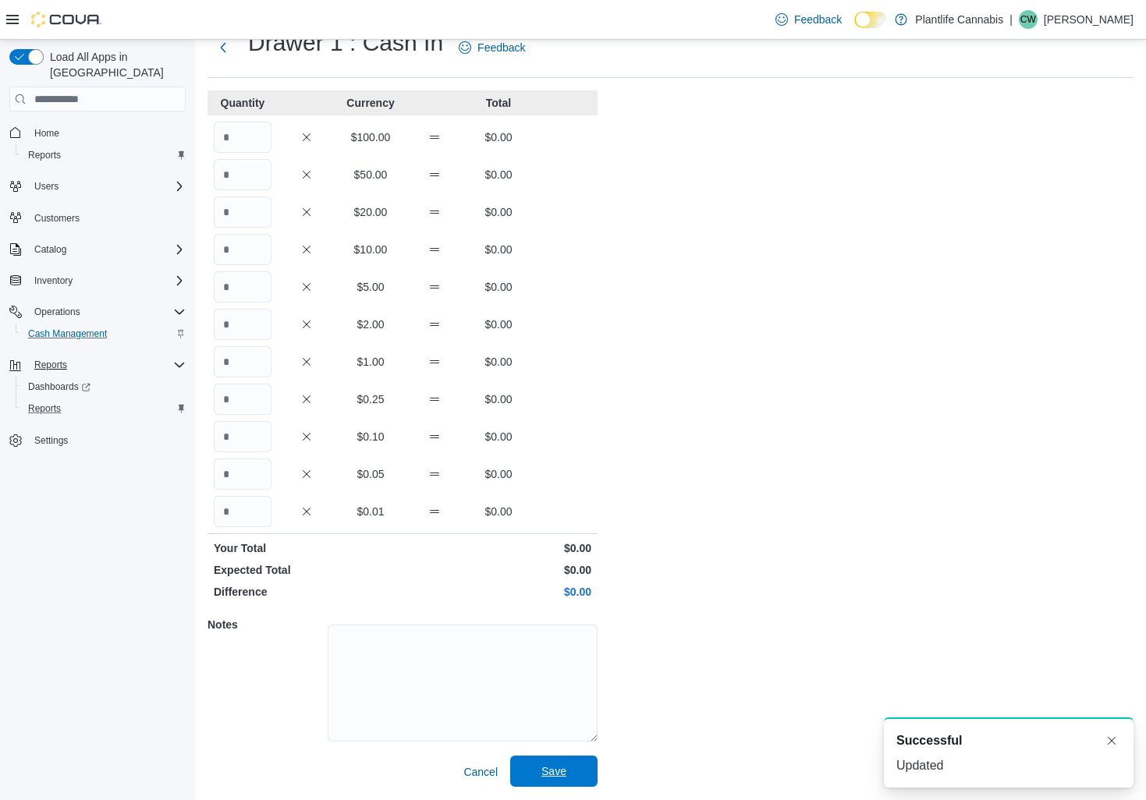
click at [569, 765] on span "Save" at bounding box center [554, 771] width 69 height 31
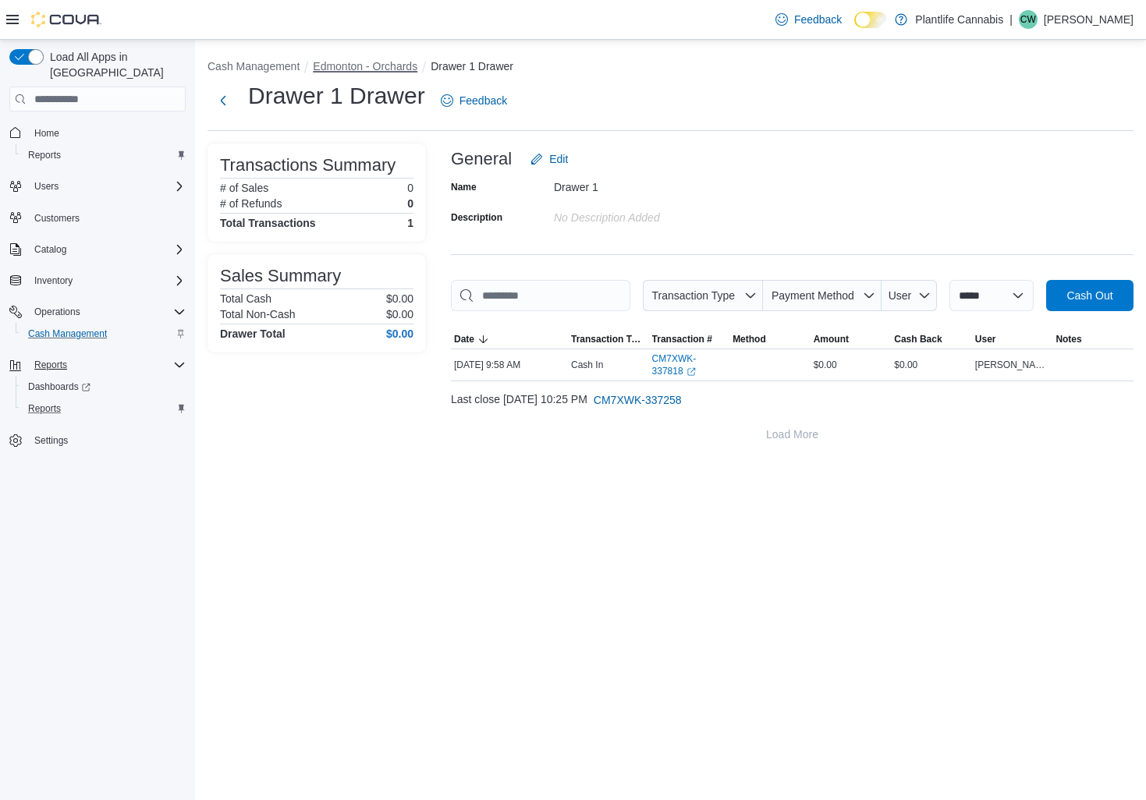
click at [381, 71] on button "Edmonton - Orchards" at bounding box center [365, 66] width 105 height 12
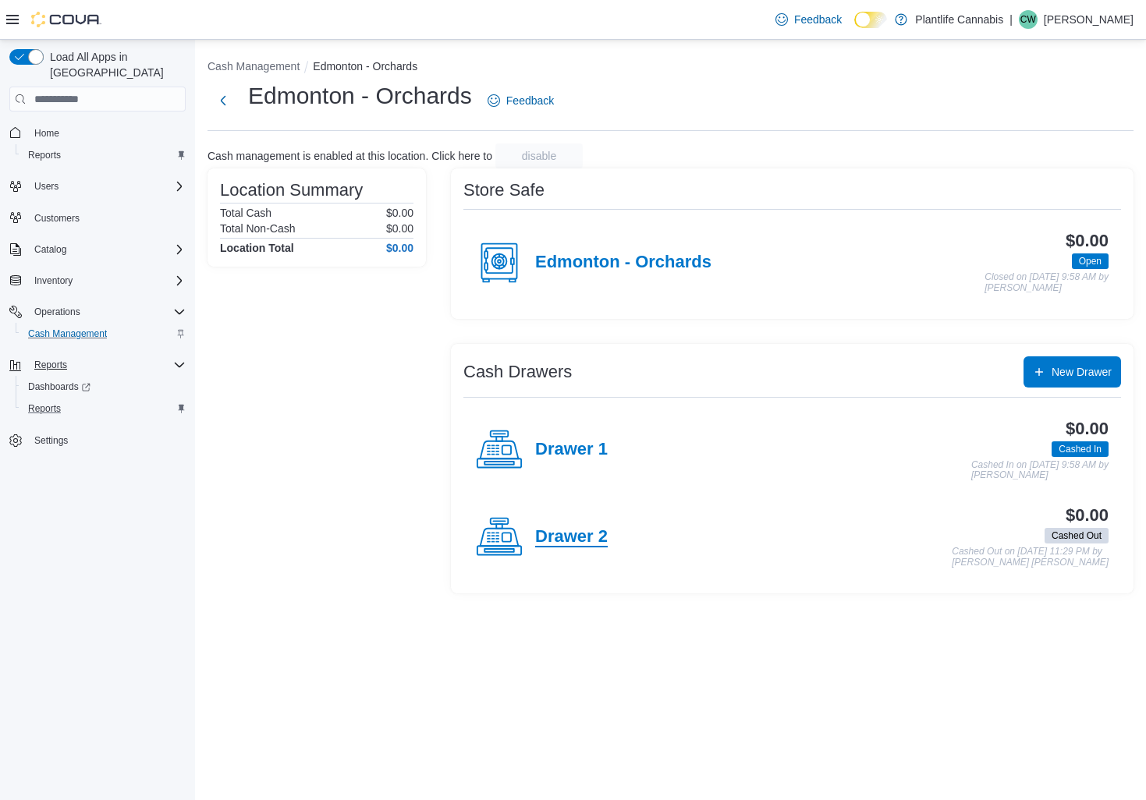
click at [569, 543] on h4 "Drawer 2" at bounding box center [571, 537] width 73 height 20
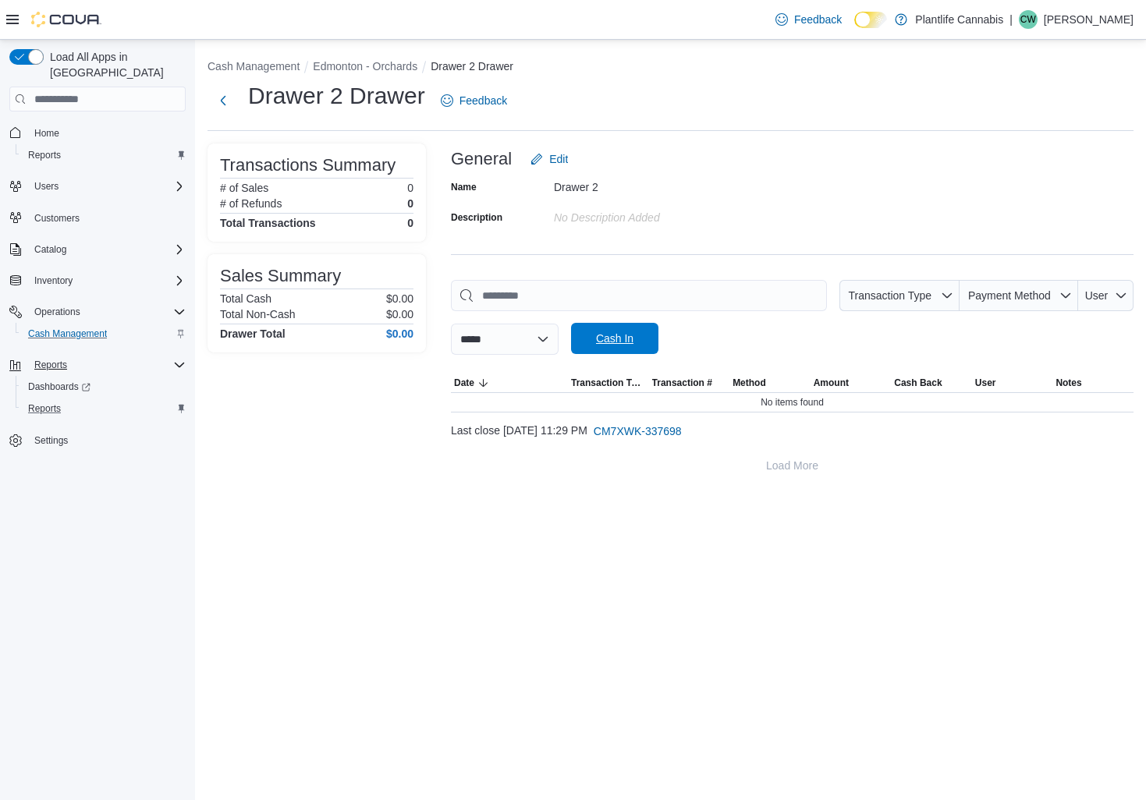
click at [633, 337] on span "Cash In" at bounding box center [614, 339] width 37 height 16
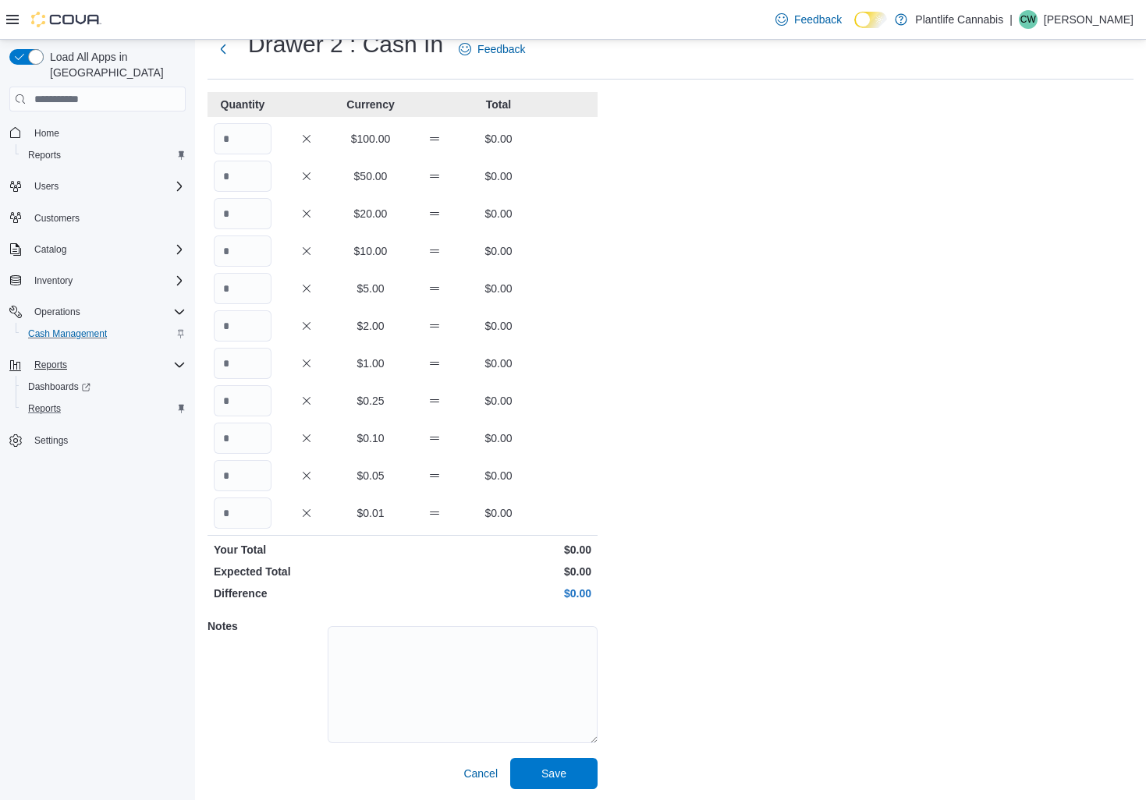
scroll to position [53, 0]
drag, startPoint x: 562, startPoint y: 774, endPoint x: 562, endPoint y: 736, distance: 38.2
click at [562, 774] on span "Save" at bounding box center [553, 772] width 25 height 16
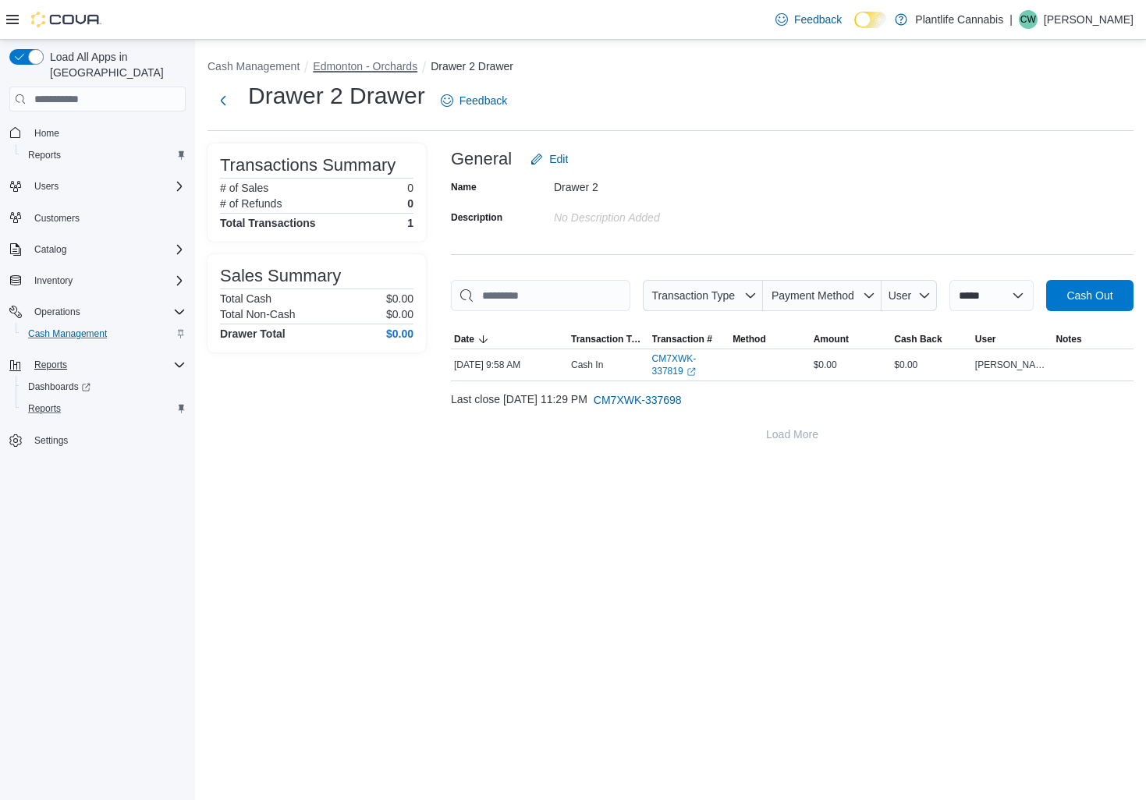
click at [366, 69] on button "Edmonton - Orchards" at bounding box center [365, 66] width 105 height 12
click at [366, 69] on div "**********" at bounding box center [670, 251] width 951 height 423
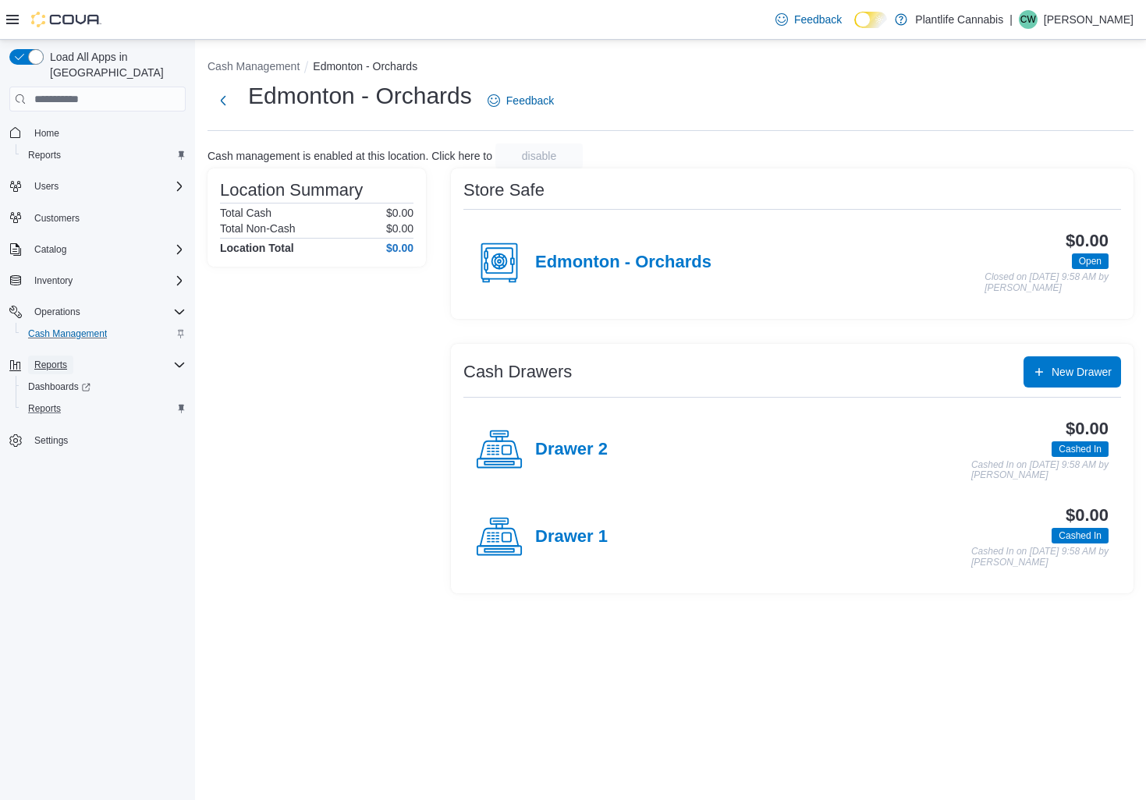
click at [60, 359] on span "Reports" at bounding box center [50, 365] width 33 height 12
click at [94, 356] on div "Reports" at bounding box center [107, 365] width 158 height 19
click at [76, 402] on div "Reports" at bounding box center [104, 408] width 164 height 19
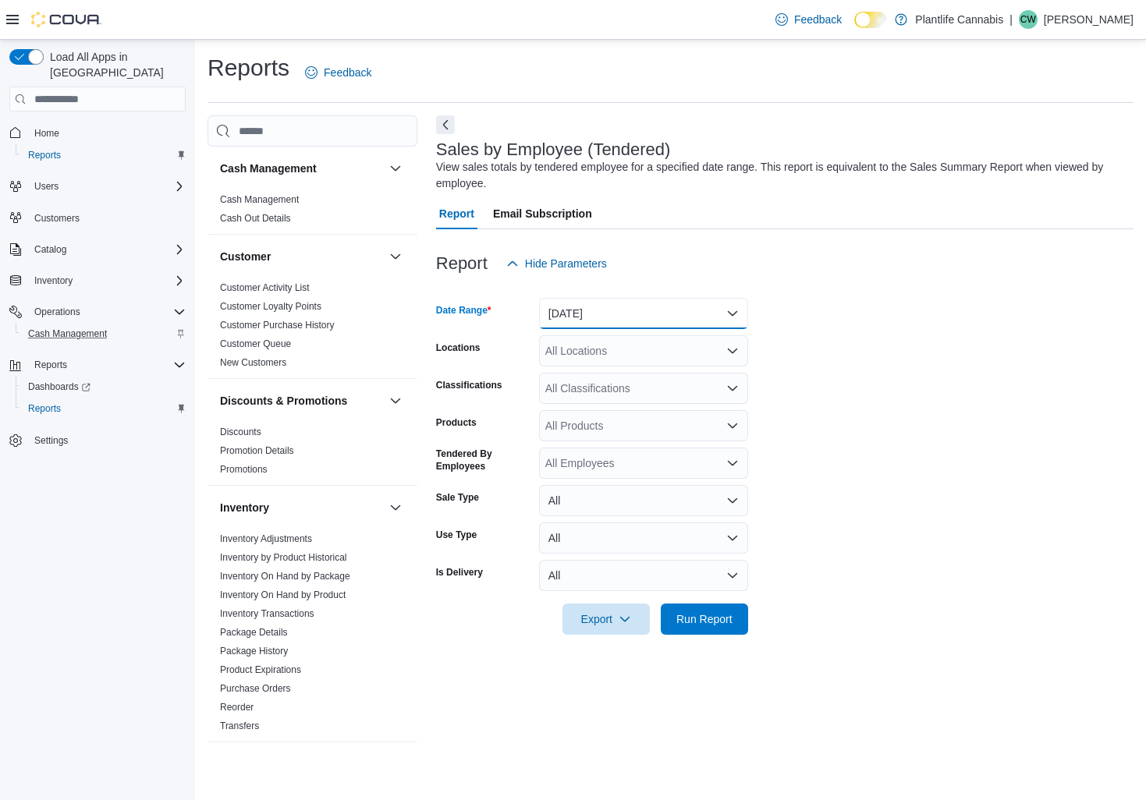
click at [612, 314] on button "Yesterday" at bounding box center [643, 313] width 209 height 31
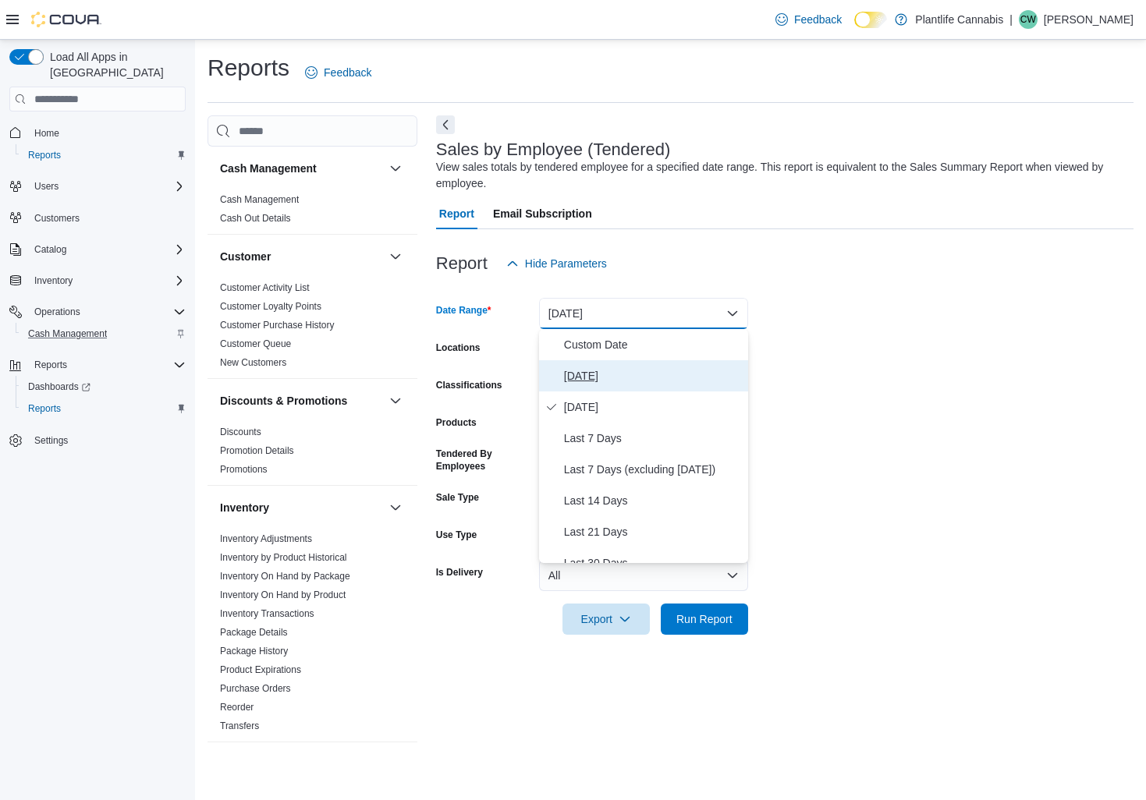
click at [583, 368] on span "Today" at bounding box center [653, 376] width 178 height 19
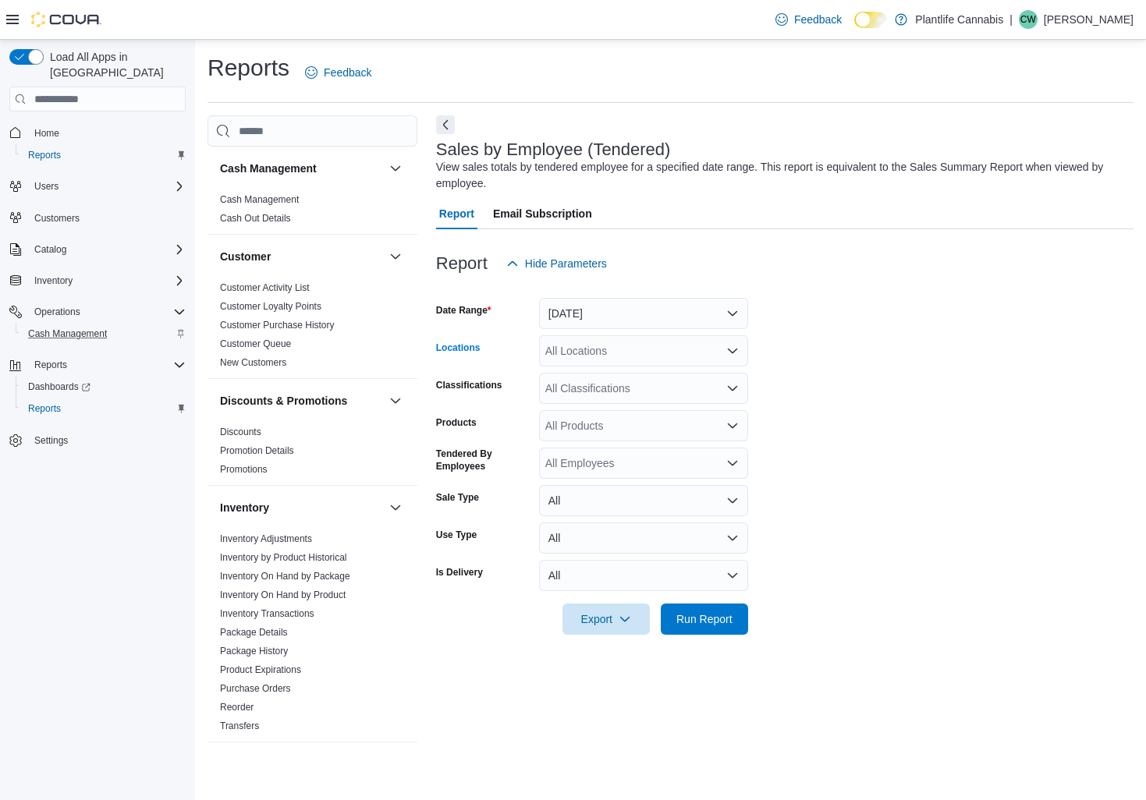
click at [583, 353] on div "All Locations" at bounding box center [643, 350] width 209 height 31
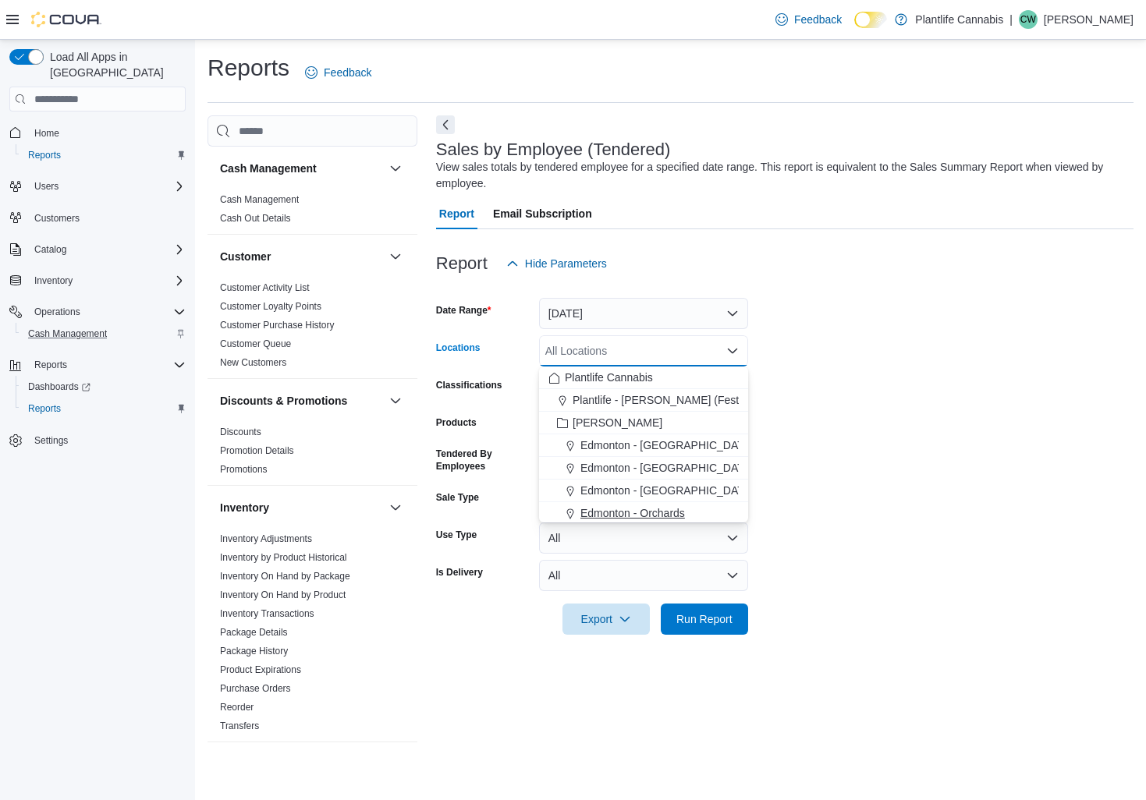
click at [651, 516] on span "Edmonton - Orchards" at bounding box center [632, 513] width 105 height 16
click at [911, 526] on form "Date Range Today Locations Edmonton - Orchards Combo box. Selected. Edmonton - …" at bounding box center [784, 457] width 697 height 356
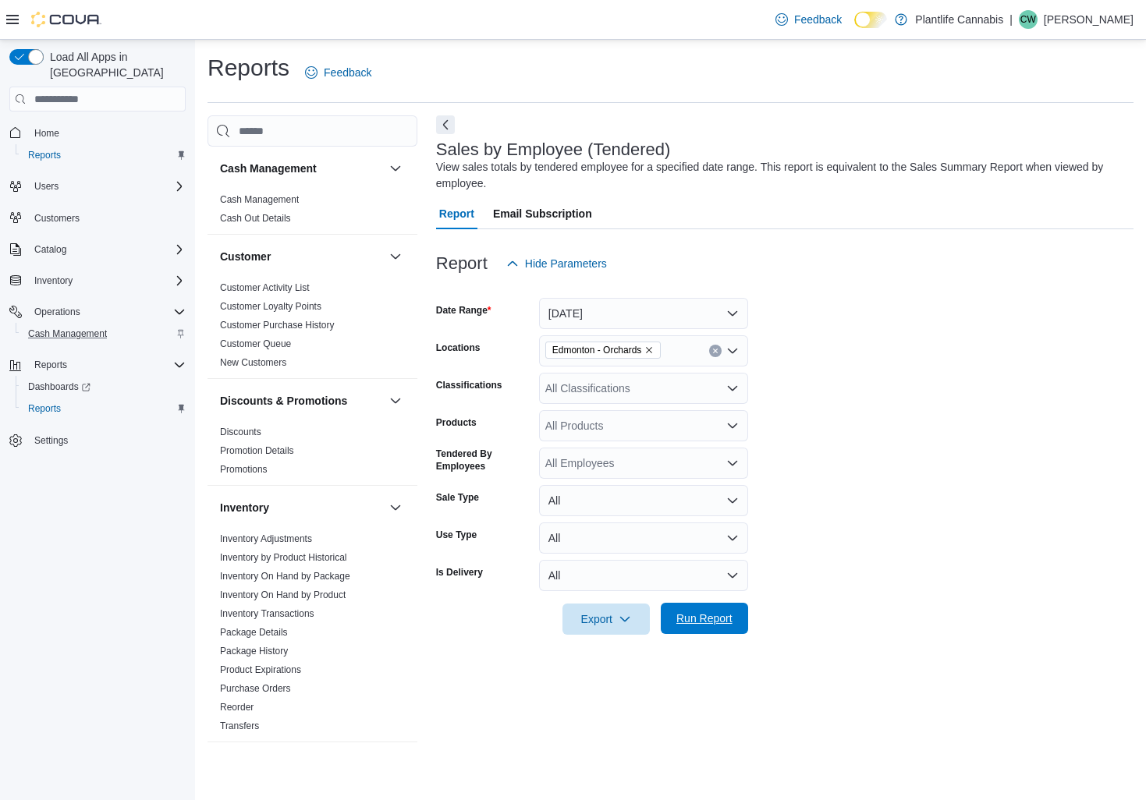
drag, startPoint x: 702, startPoint y: 622, endPoint x: 747, endPoint y: 606, distance: 48.1
click at [702, 622] on span "Run Report" at bounding box center [704, 619] width 56 height 16
